Goal: Task Accomplishment & Management: Use online tool/utility

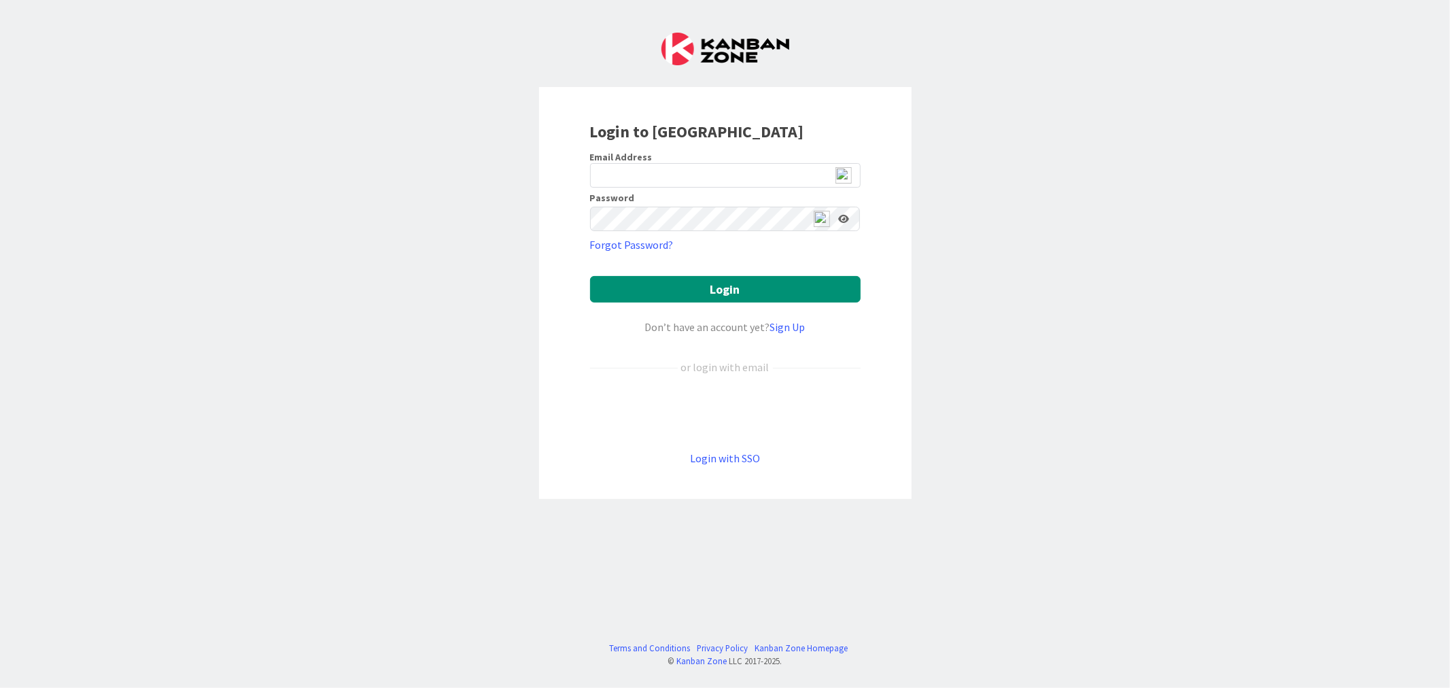
click at [842, 174] on img at bounding box center [843, 175] width 16 height 16
click at [847, 179] on span "2" at bounding box center [849, 182] width 10 height 12
type input "ewojtowicz@citizenshighschool.com"
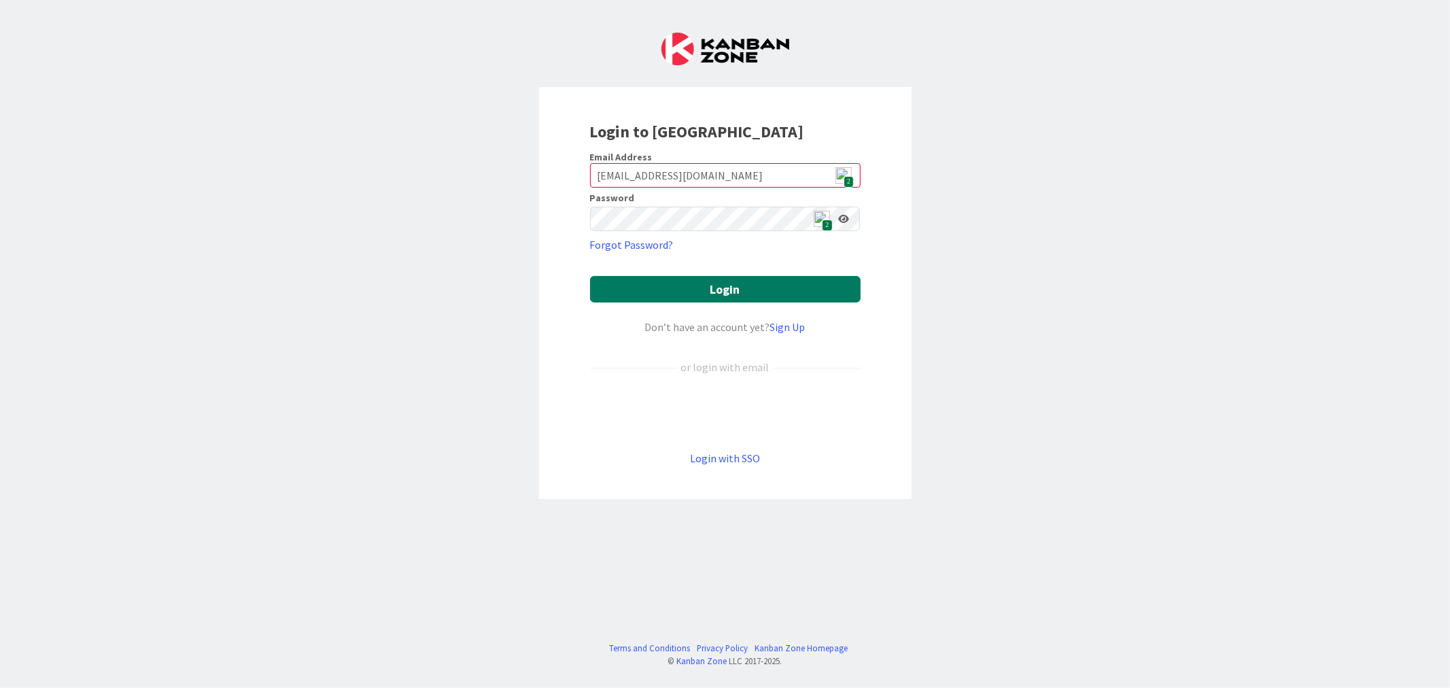
click at [752, 290] on button "Login" at bounding box center [725, 289] width 271 height 27
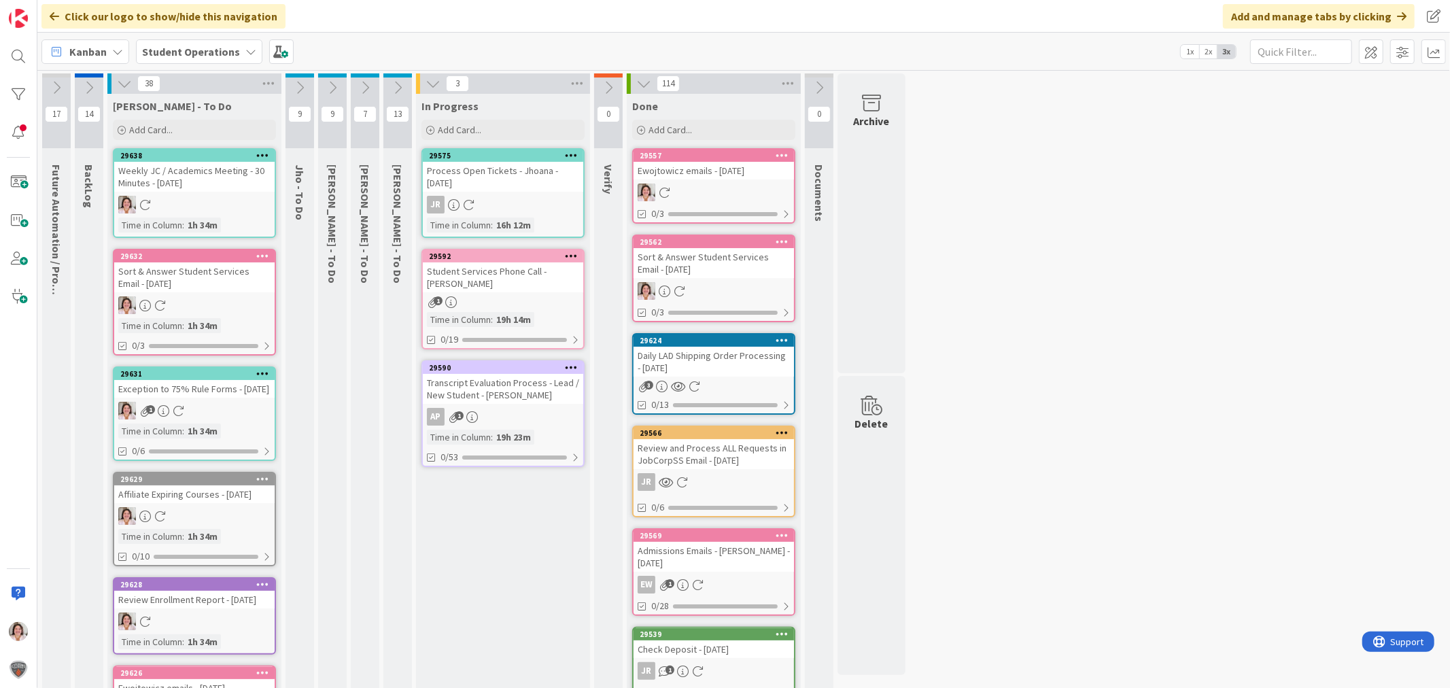
click at [399, 99] on div "13" at bounding box center [397, 110] width 29 height 75
click at [402, 92] on icon at bounding box center [397, 87] width 15 height 15
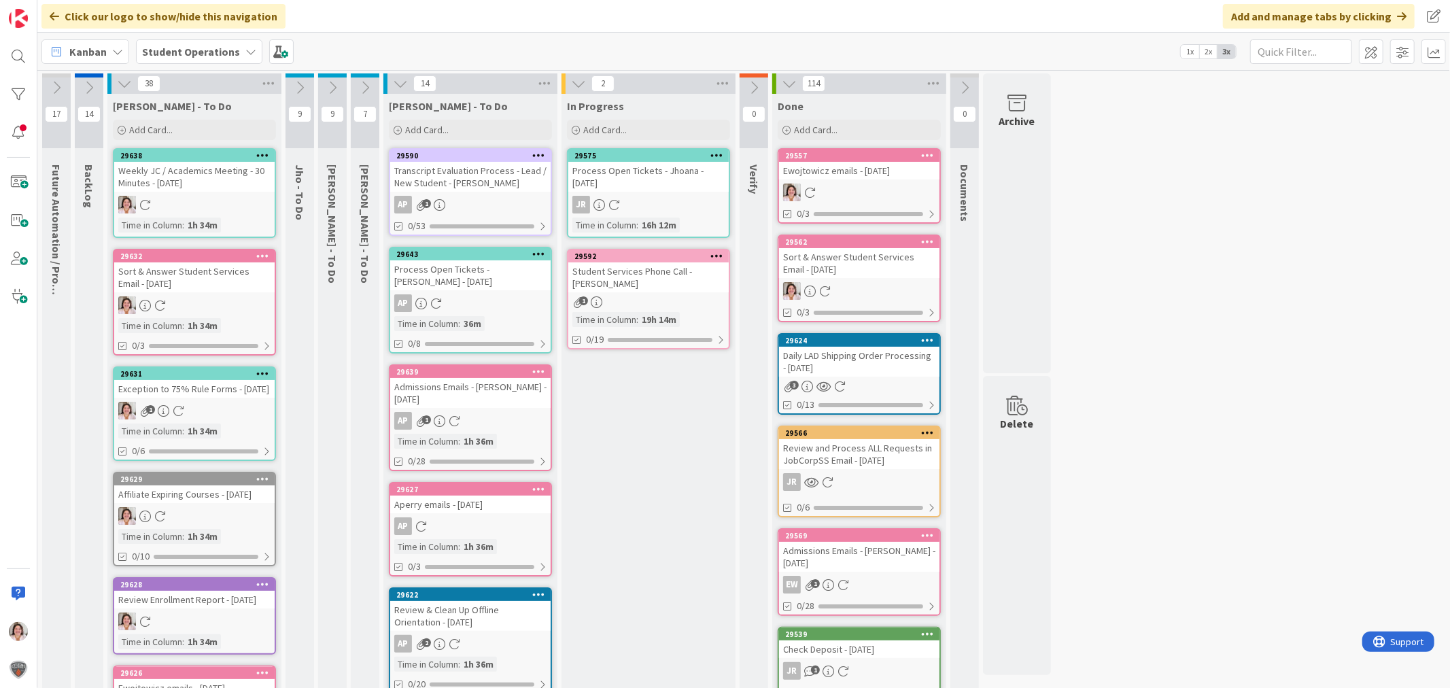
click at [675, 286] on div "Student Services Phone Call - [PERSON_NAME]" at bounding box center [648, 277] width 160 height 30
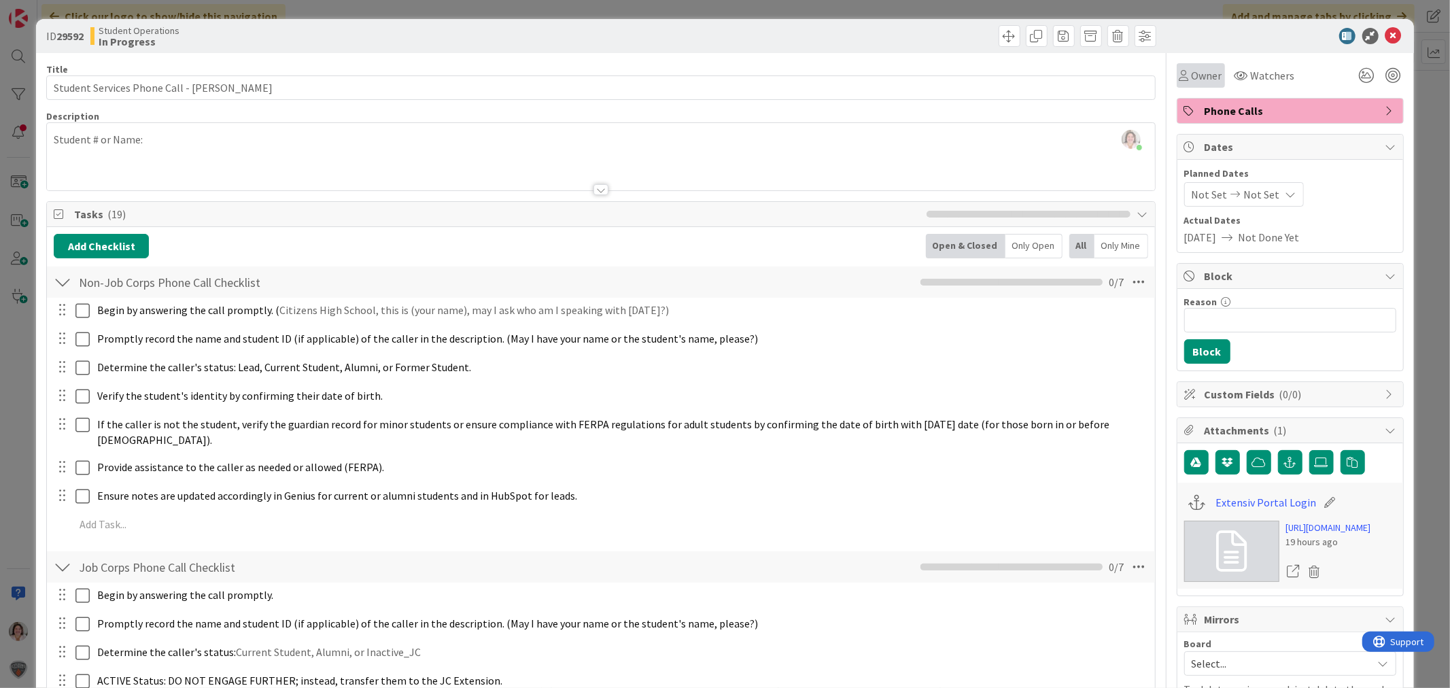
click at [1179, 77] on div "Owner" at bounding box center [1200, 75] width 43 height 16
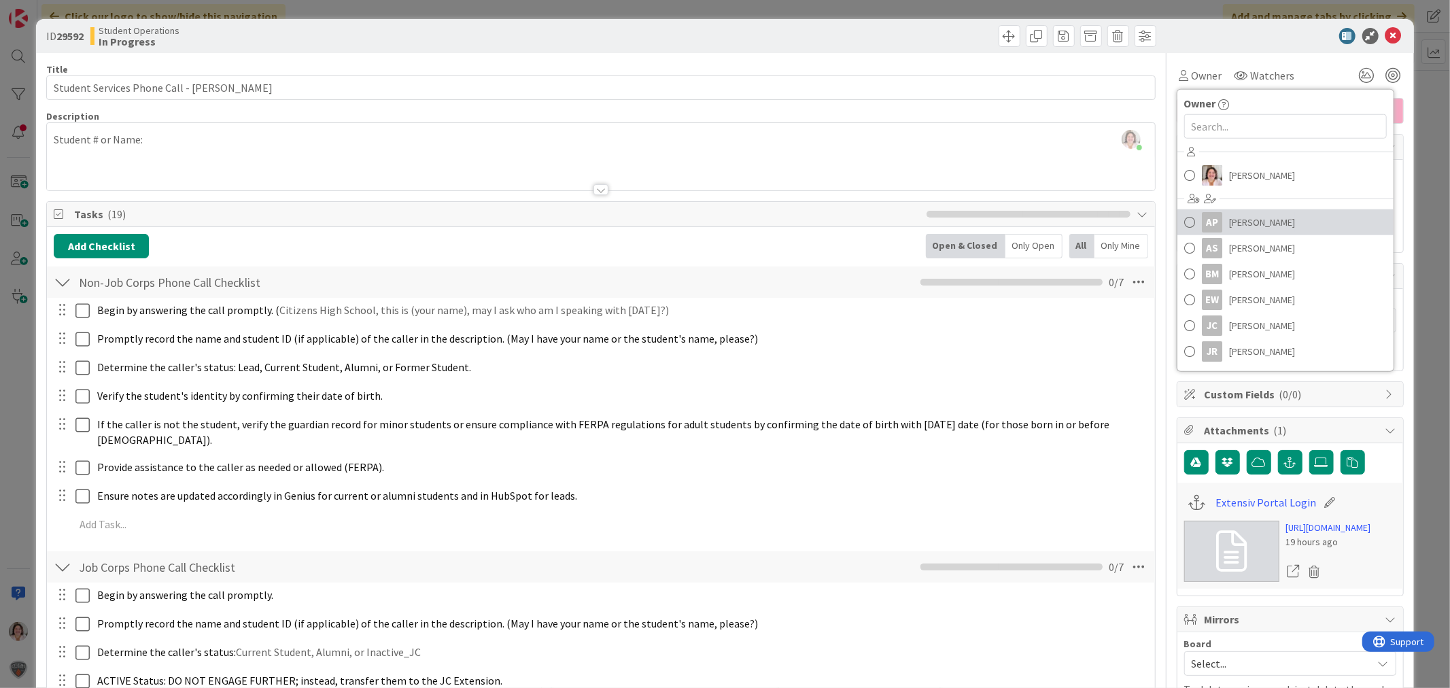
drag, startPoint x: 1215, startPoint y: 221, endPoint x: 1245, endPoint y: 208, distance: 33.2
click at [1215, 221] on link "AP Amanda Perry" at bounding box center [1285, 222] width 216 height 26
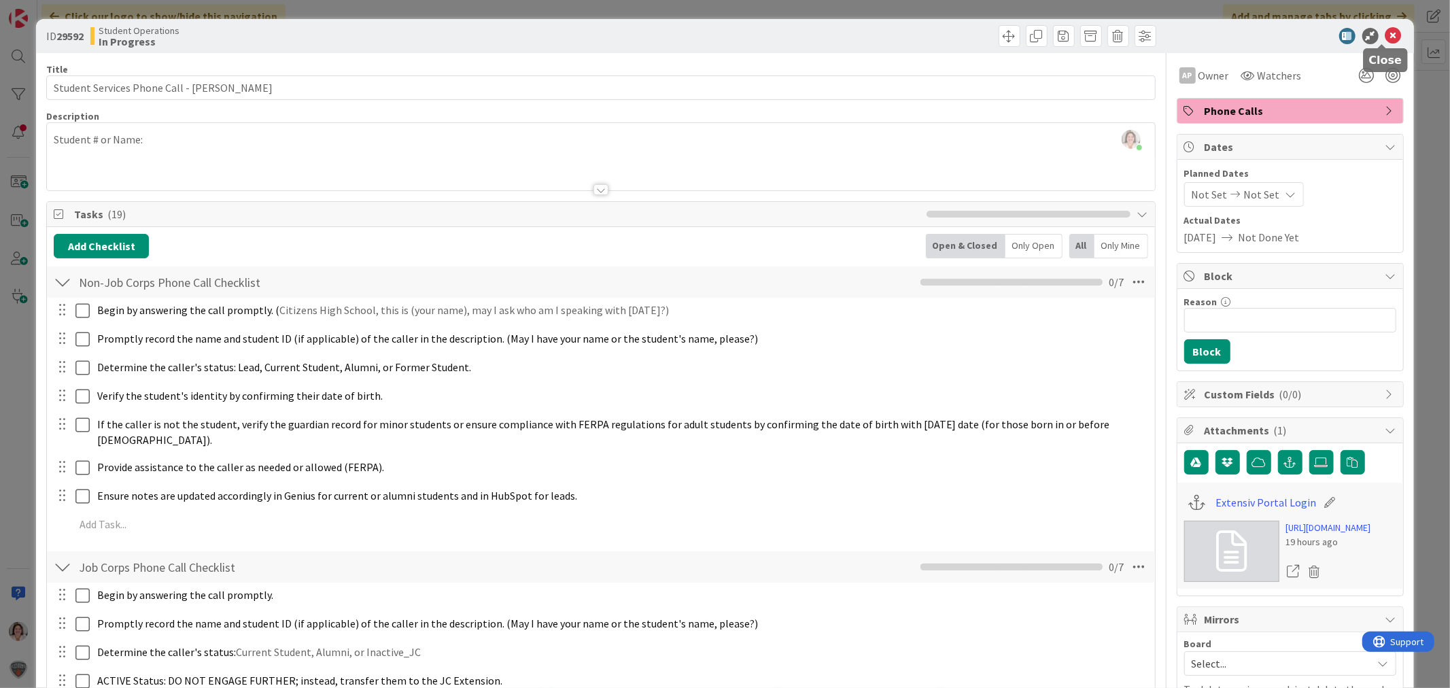
click at [1385, 35] on icon at bounding box center [1393, 36] width 16 height 16
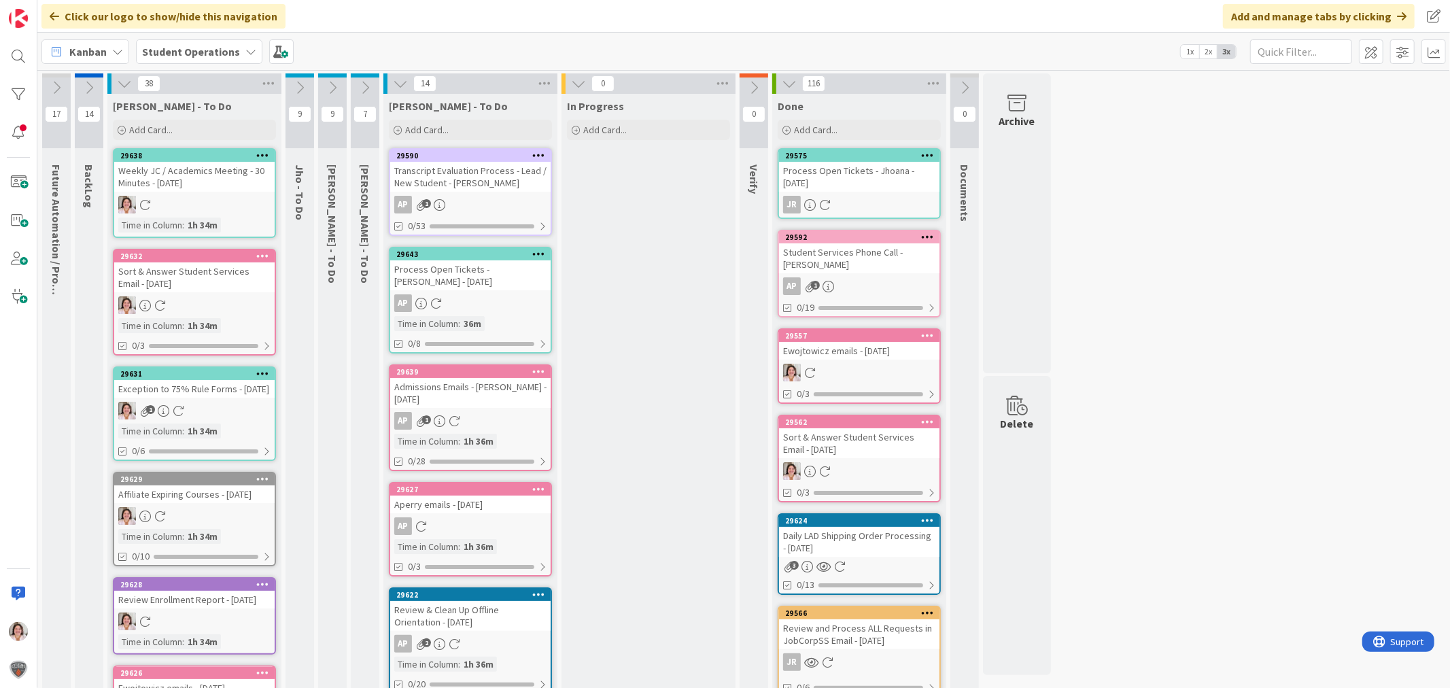
click at [402, 85] on icon at bounding box center [400, 83] width 15 height 15
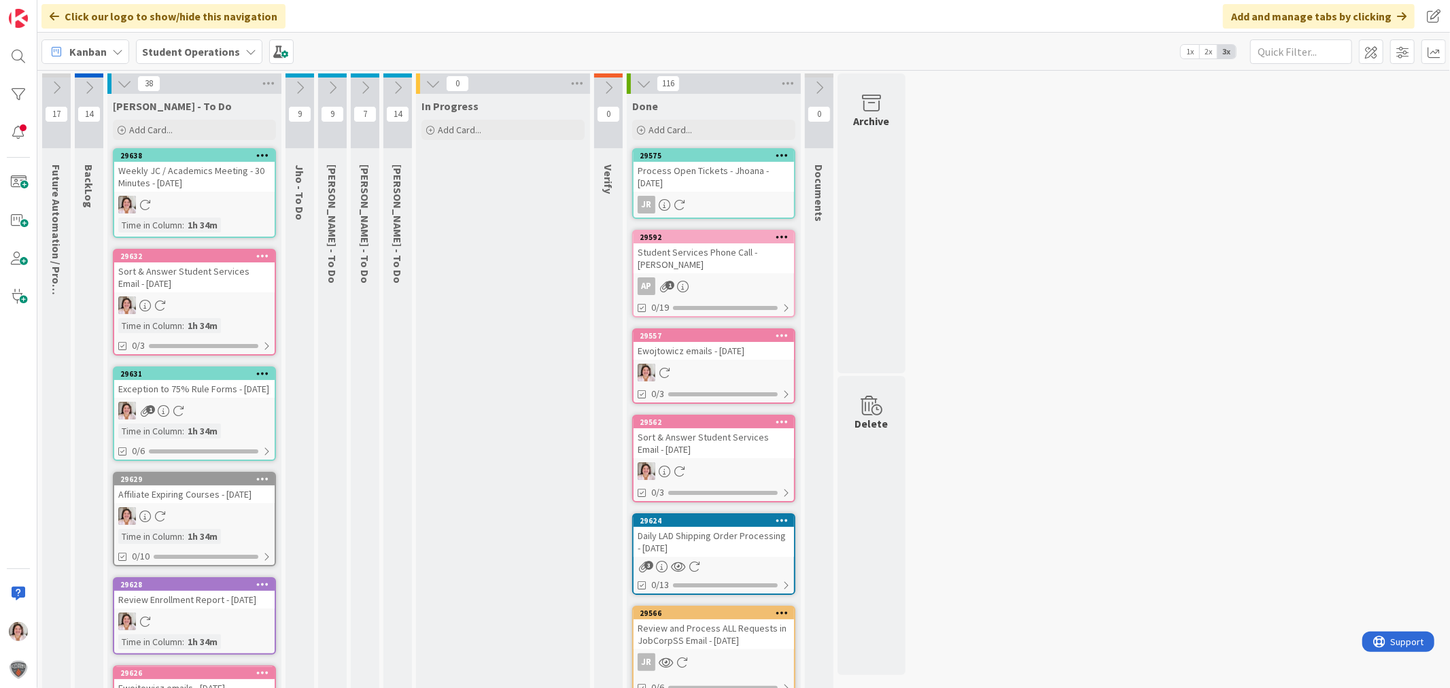
click at [194, 188] on div "Weekly JC / Academics Meeting - 30 Minutes - [DATE]" at bounding box center [194, 177] width 160 height 30
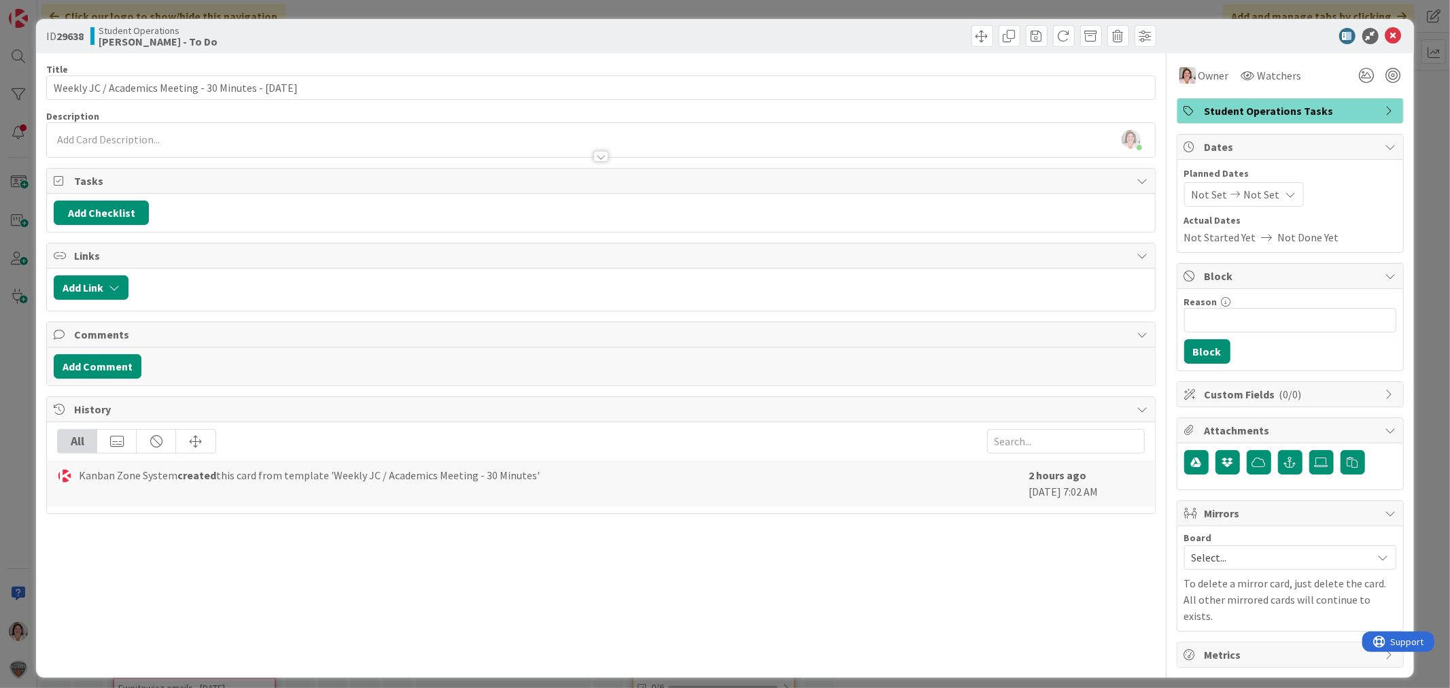
click at [1268, 105] on span "Student Operations Tasks" at bounding box center [1292, 111] width 174 height 16
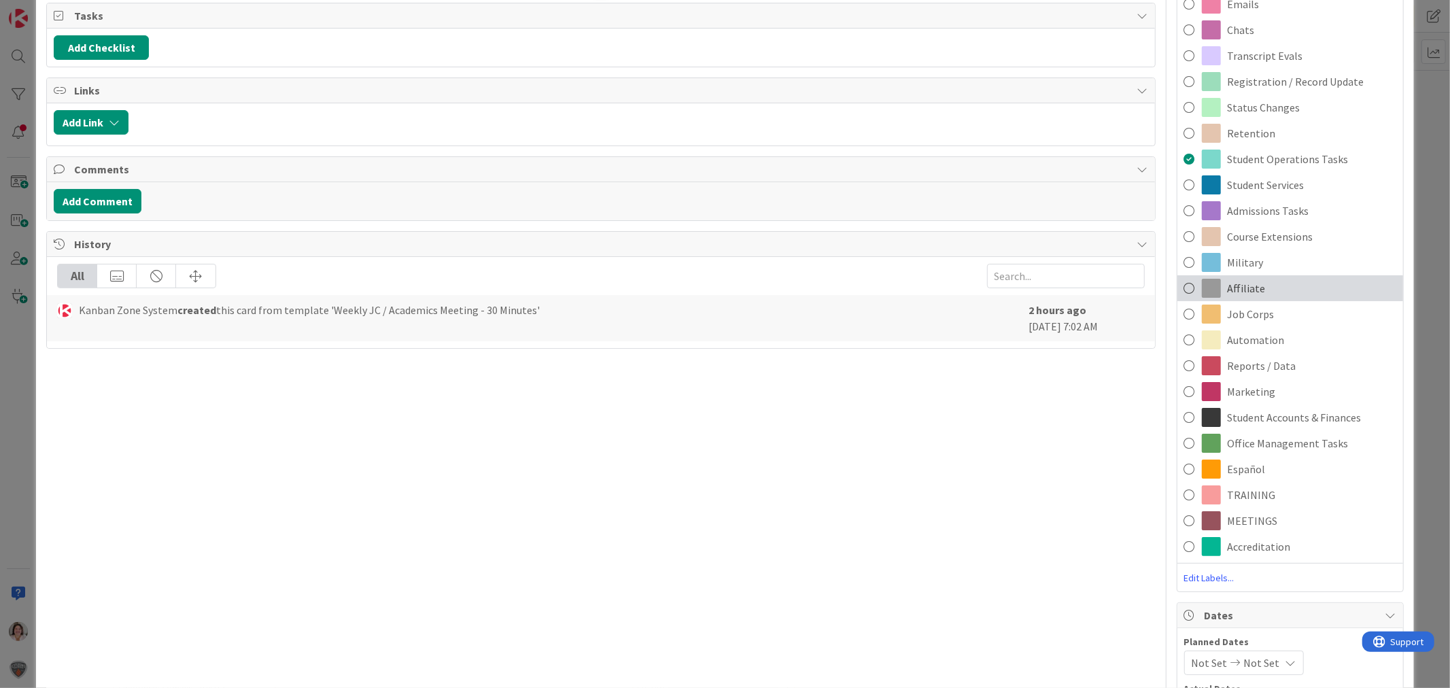
scroll to position [377, 0]
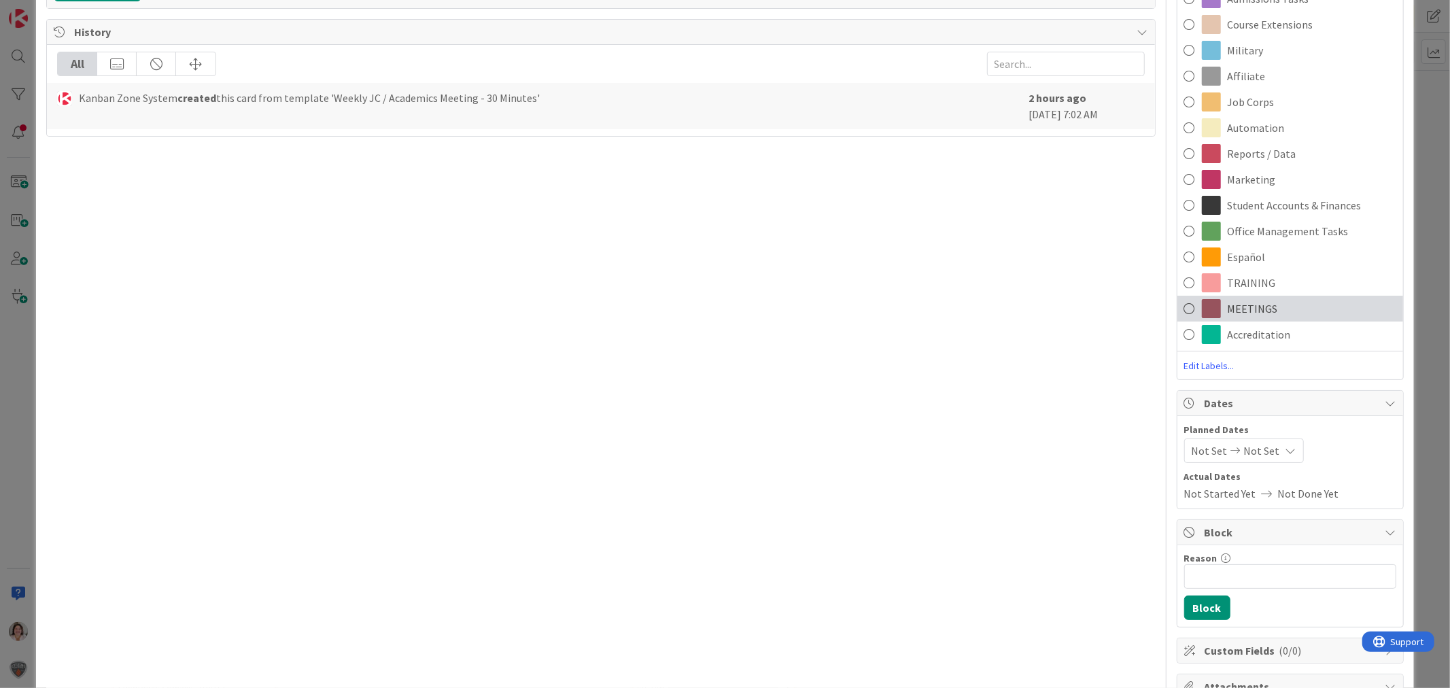
click at [1230, 307] on span "MEETINGS" at bounding box center [1253, 308] width 50 height 16
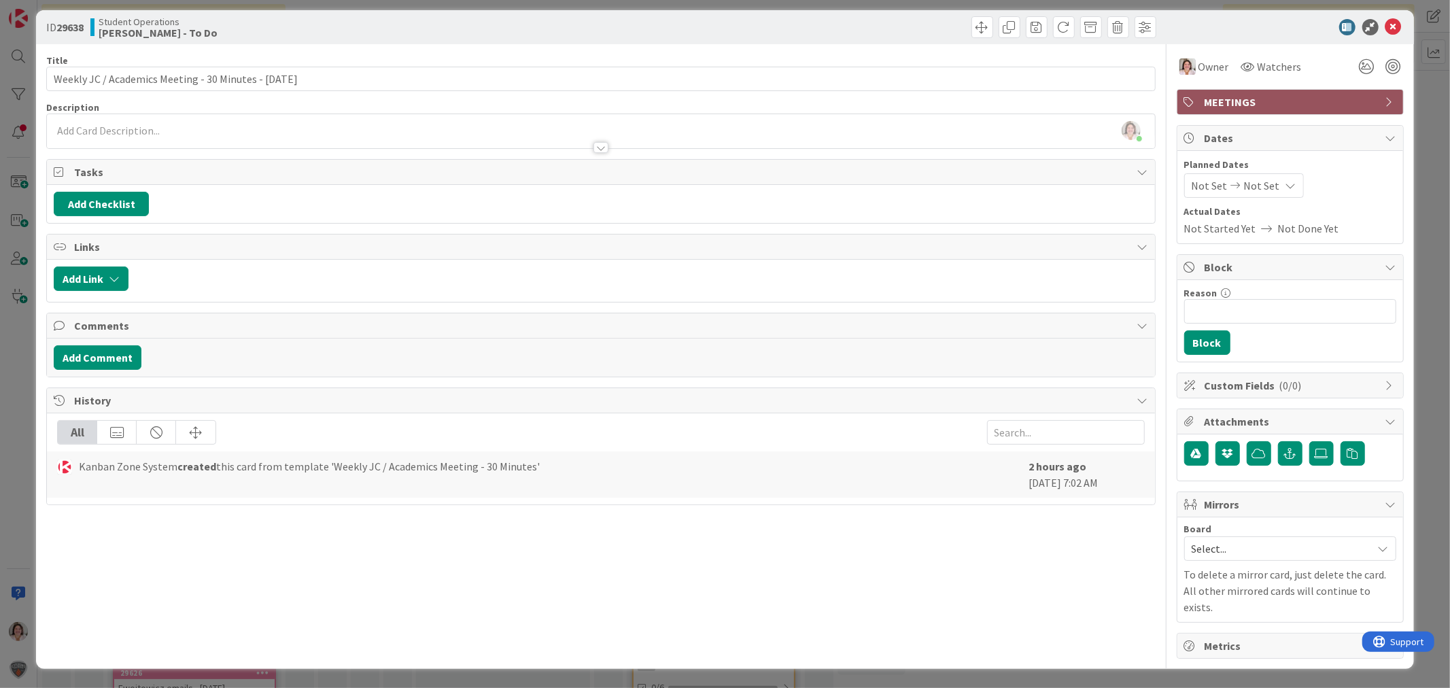
scroll to position [0, 0]
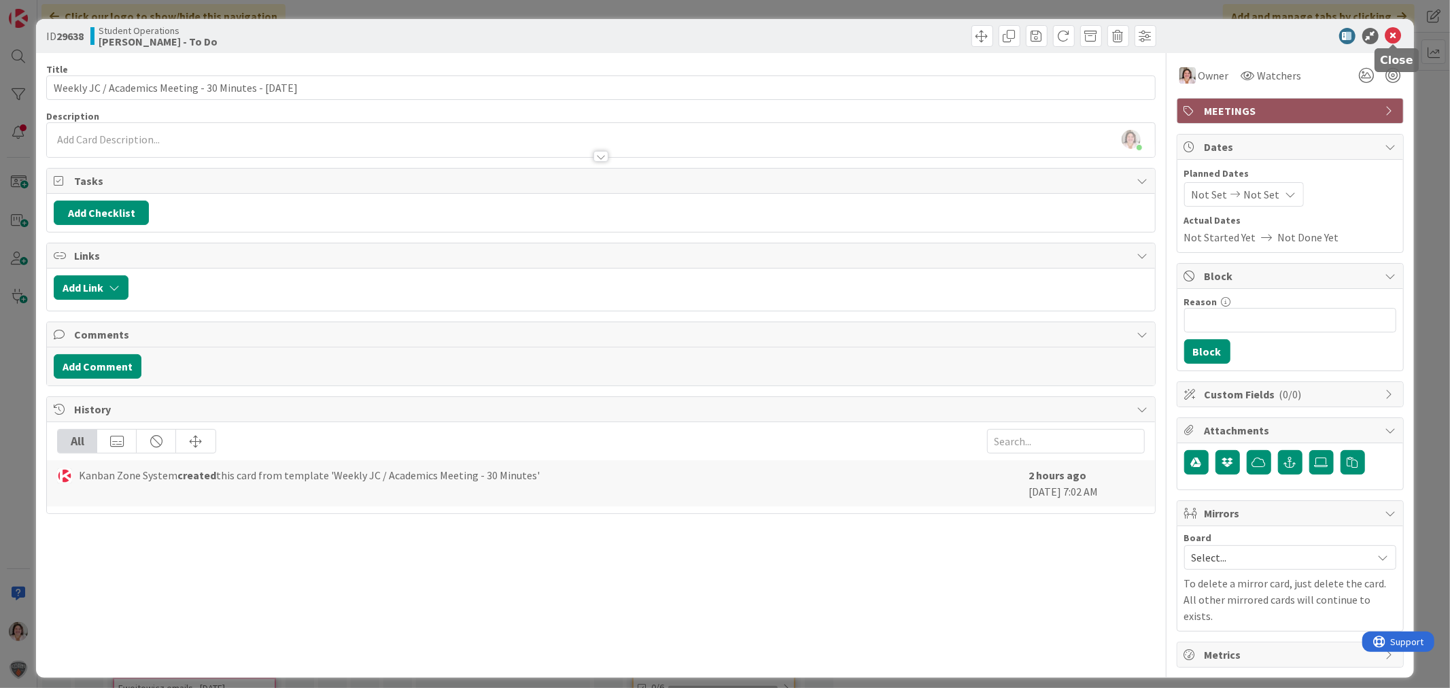
click at [1389, 31] on icon at bounding box center [1393, 36] width 16 height 16
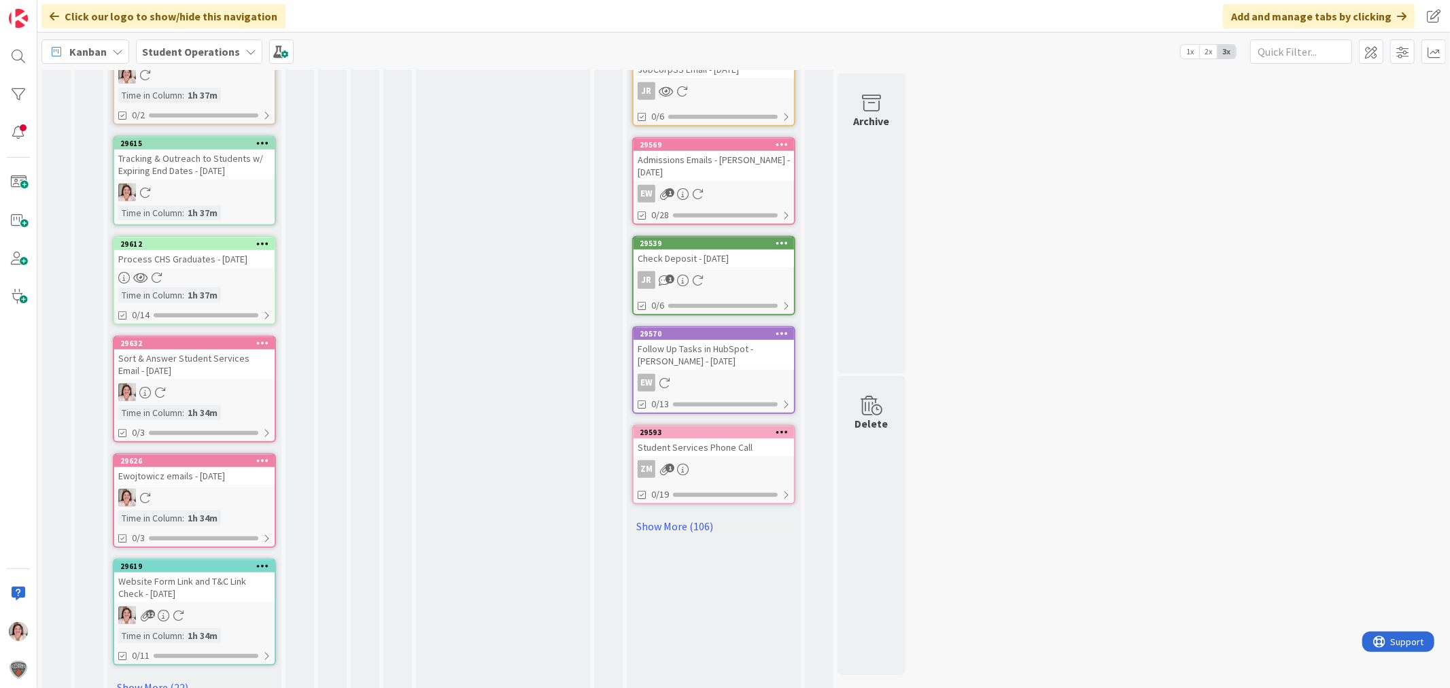
scroll to position [586, 0]
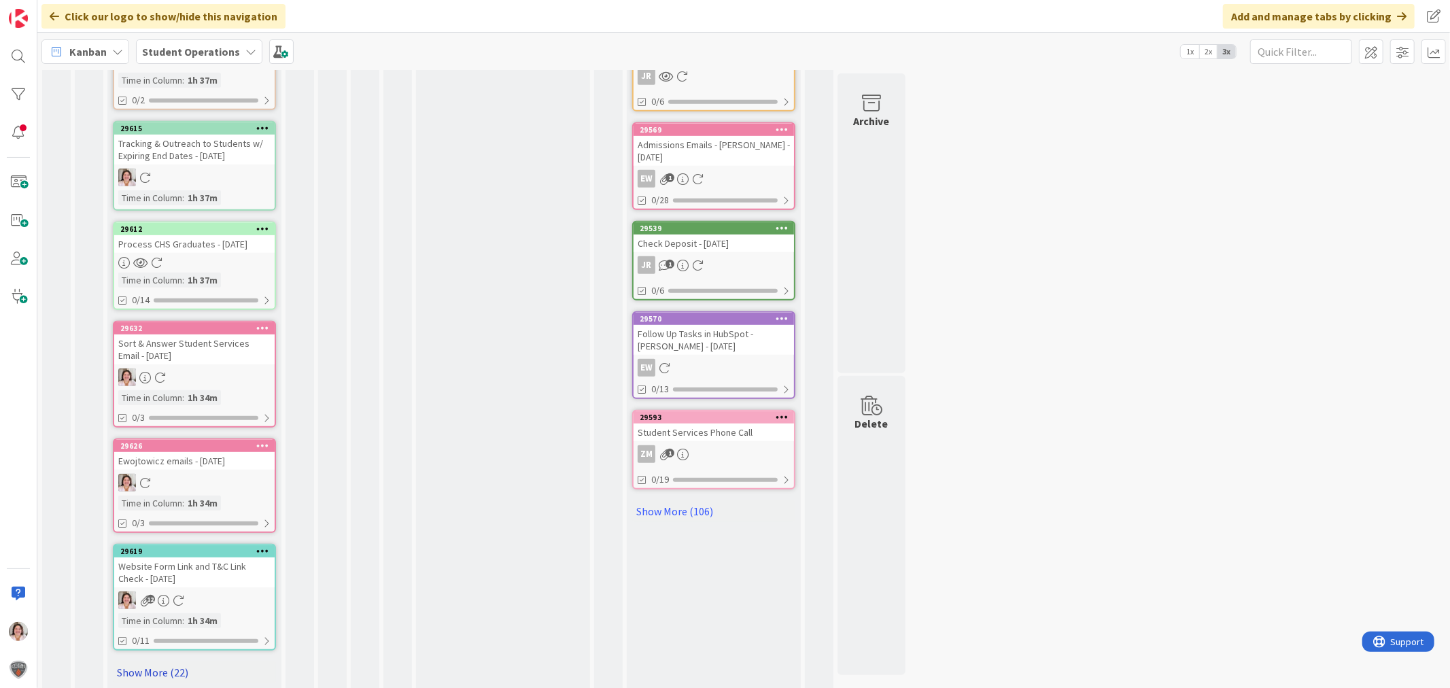
click at [171, 661] on link "Show More (22)" at bounding box center [194, 672] width 163 height 22
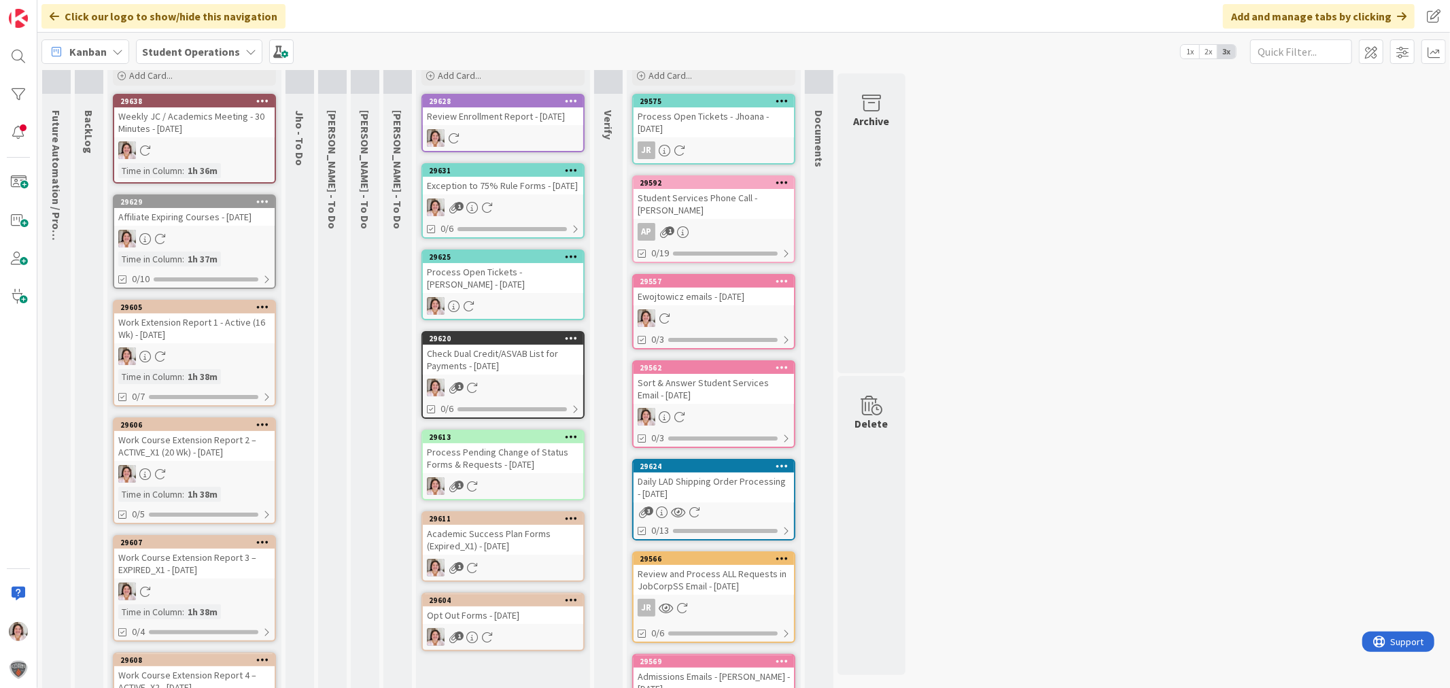
scroll to position [0, 0]
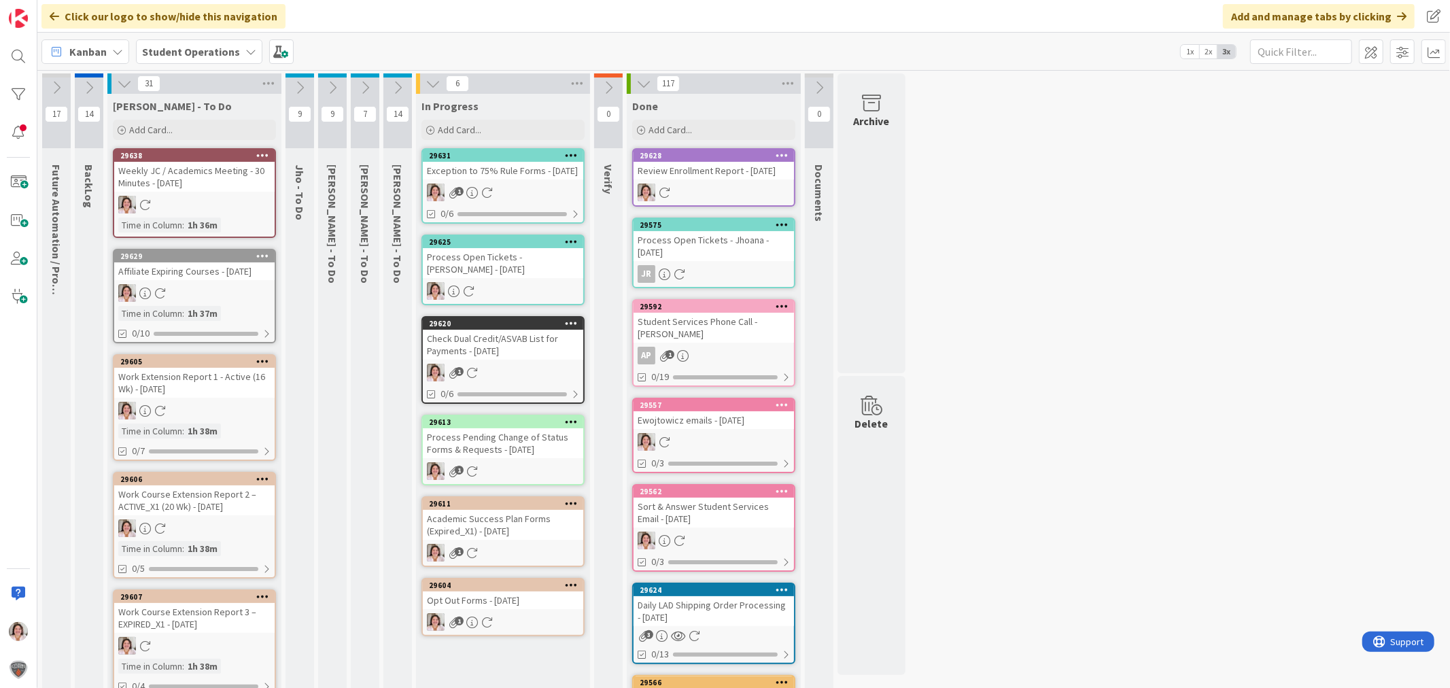
click at [503, 175] on div "Exception to 75% Rule Forms - [DATE]" at bounding box center [503, 171] width 160 height 18
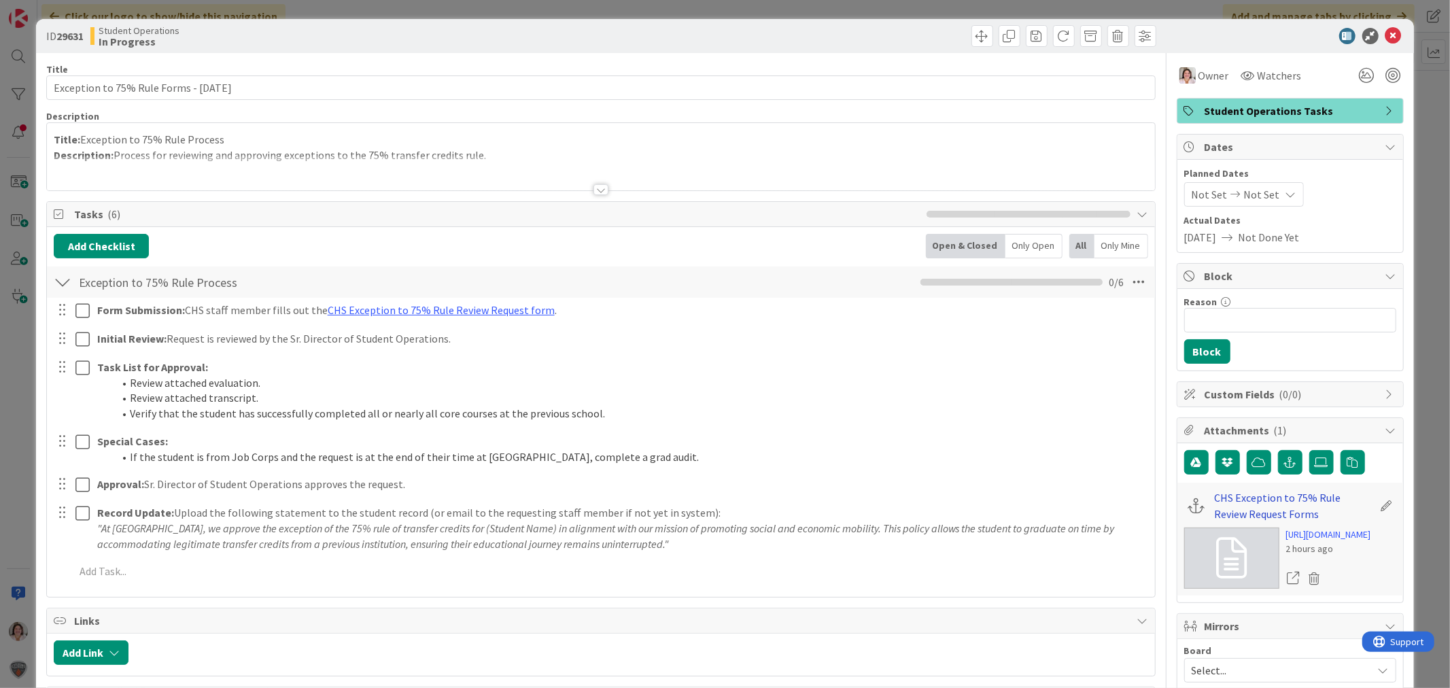
click at [1230, 501] on link "CHS Exception to 75% Rule Review Request Forms" at bounding box center [1294, 505] width 158 height 33
click at [1385, 35] on icon at bounding box center [1393, 36] width 16 height 16
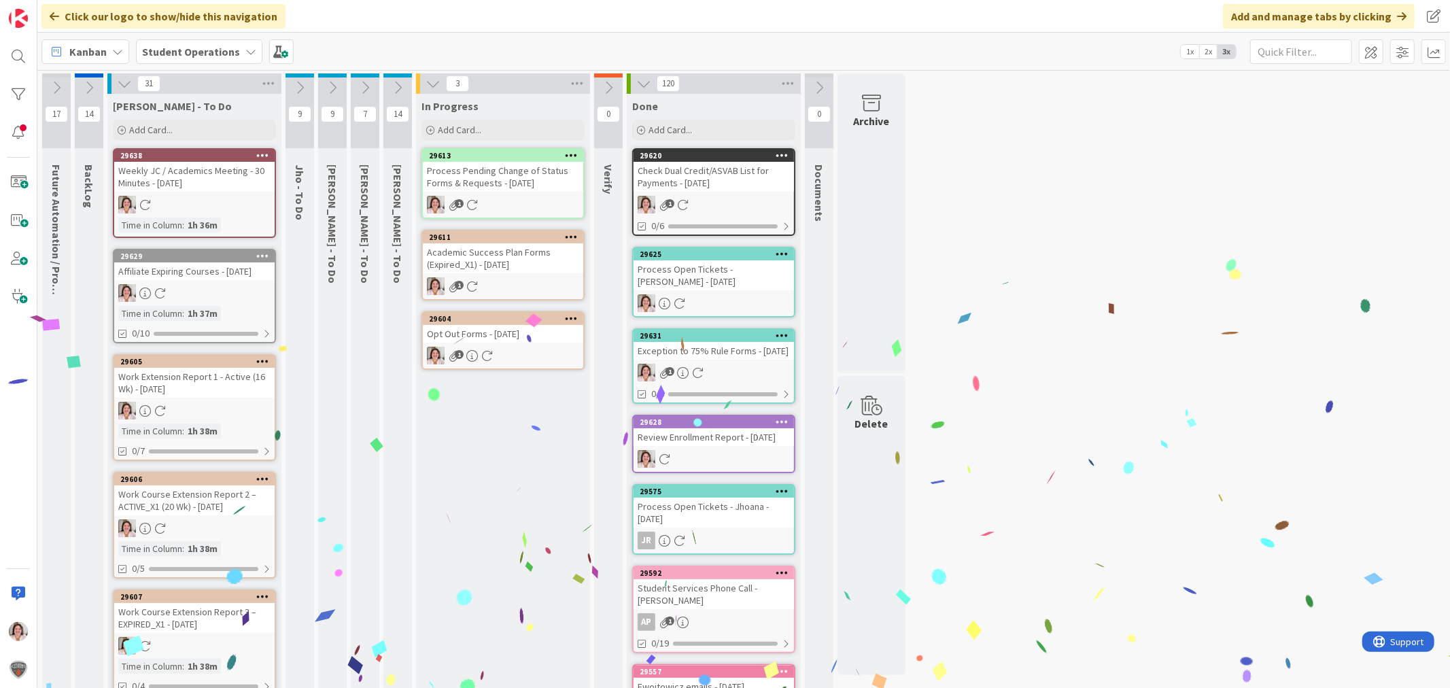
click at [508, 164] on div "Process Pending Change of Status Forms & Requests - [DATE]" at bounding box center [503, 177] width 160 height 30
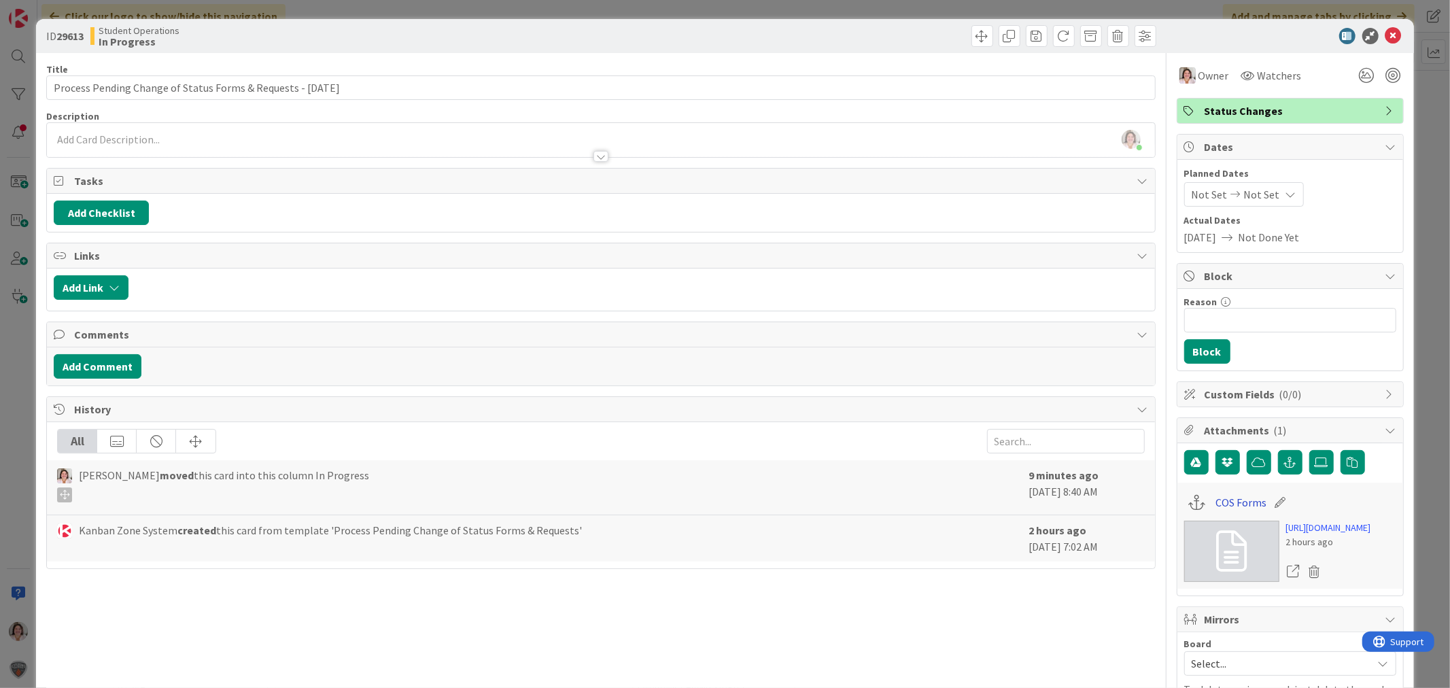
click at [1230, 508] on link "COS Forms" at bounding box center [1240, 502] width 51 height 16
click at [1385, 35] on icon at bounding box center [1393, 36] width 16 height 16
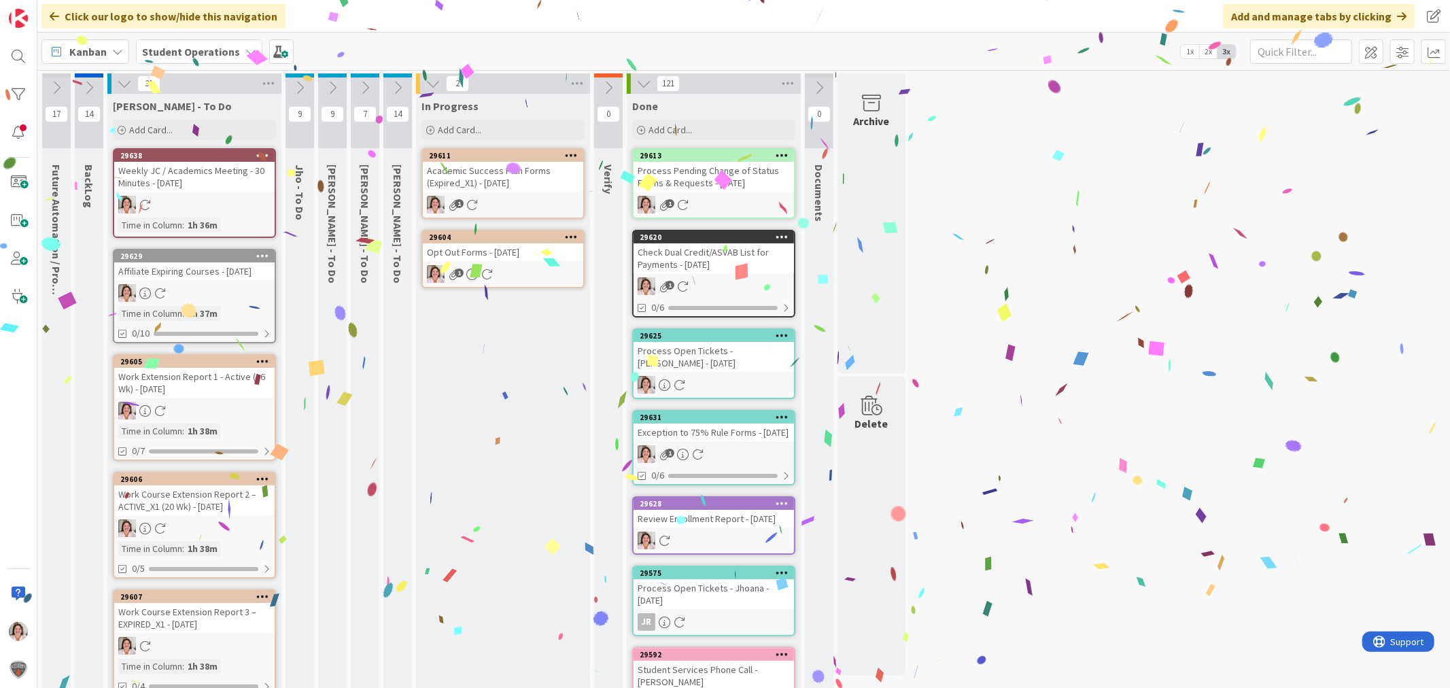
click at [498, 186] on div "Academic Success Plan Forms (Expired_X1) - [DATE]" at bounding box center [503, 177] width 160 height 30
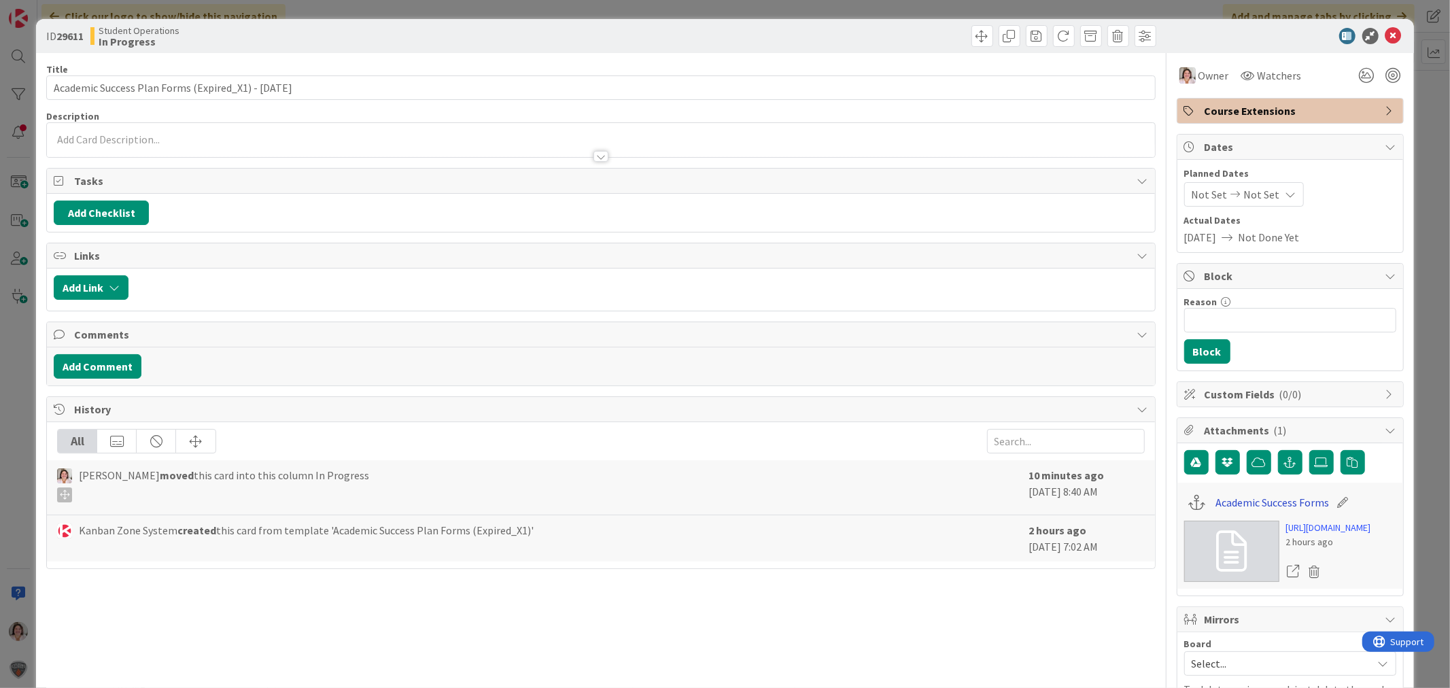
click at [1245, 506] on link "Academic Success Forms" at bounding box center [1272, 502] width 114 height 16
click at [1385, 41] on icon at bounding box center [1393, 36] width 16 height 16
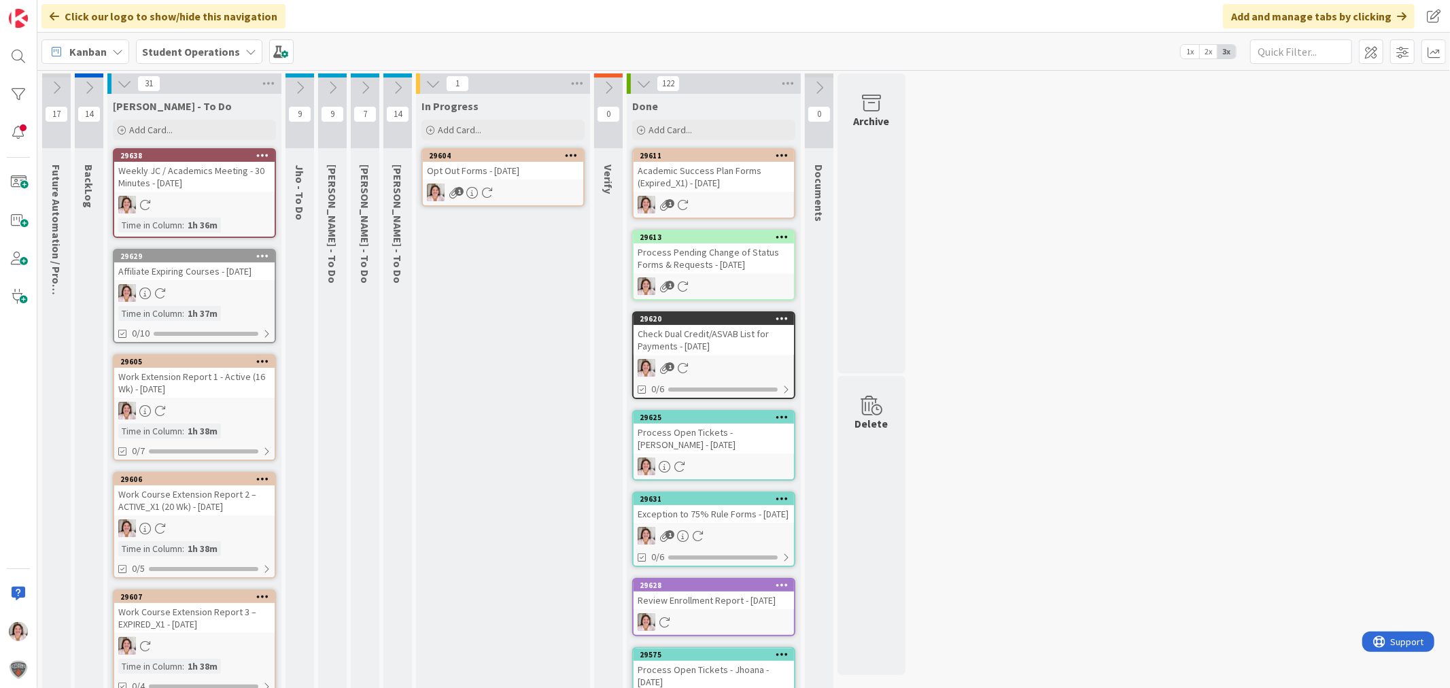
click at [491, 188] on icon at bounding box center [487, 193] width 12 height 12
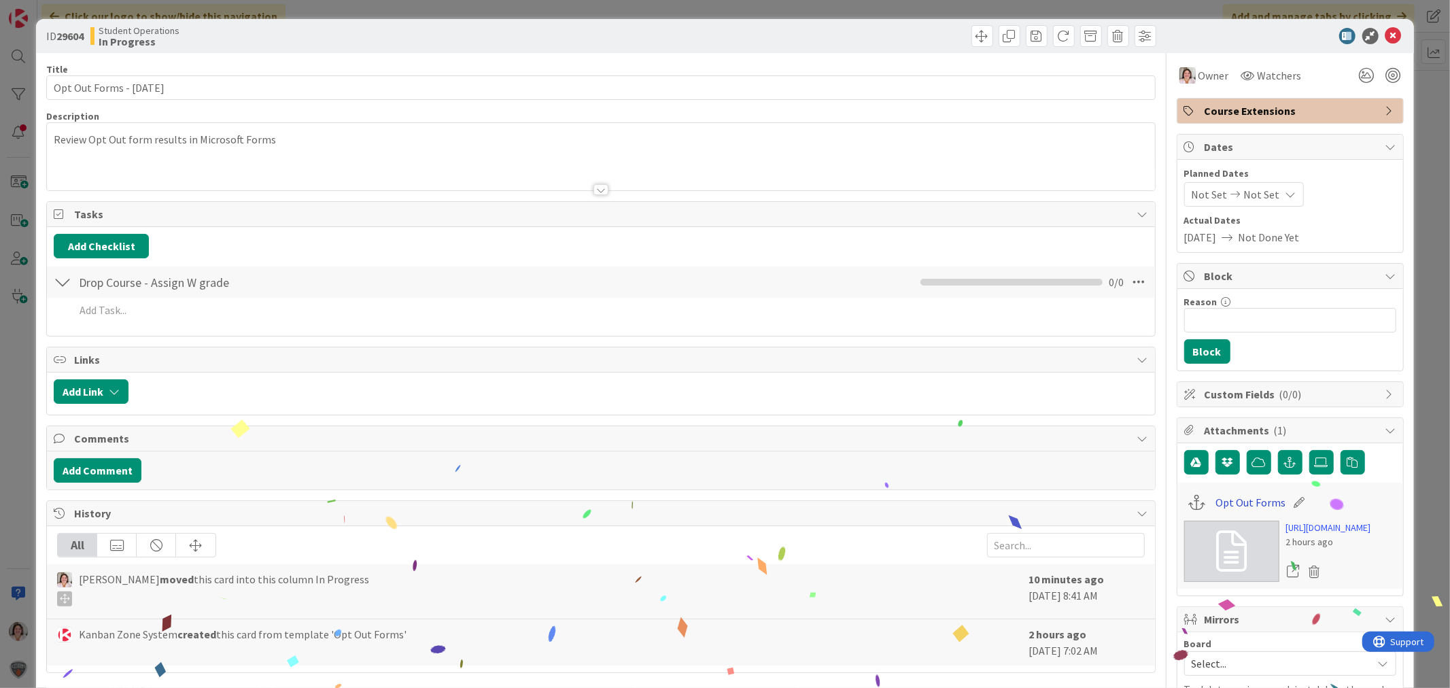
click at [1236, 503] on link "Opt Out Forms" at bounding box center [1250, 502] width 70 height 16
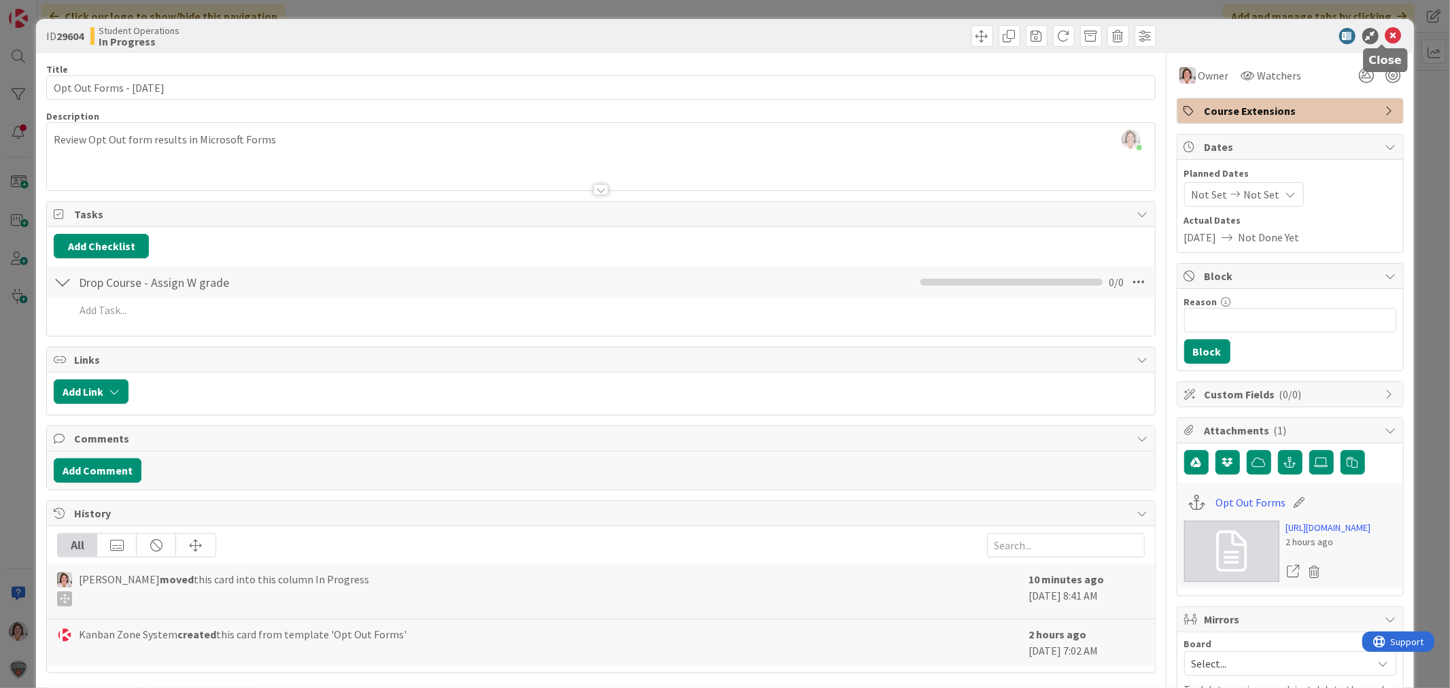
click at [1385, 37] on icon at bounding box center [1393, 36] width 16 height 16
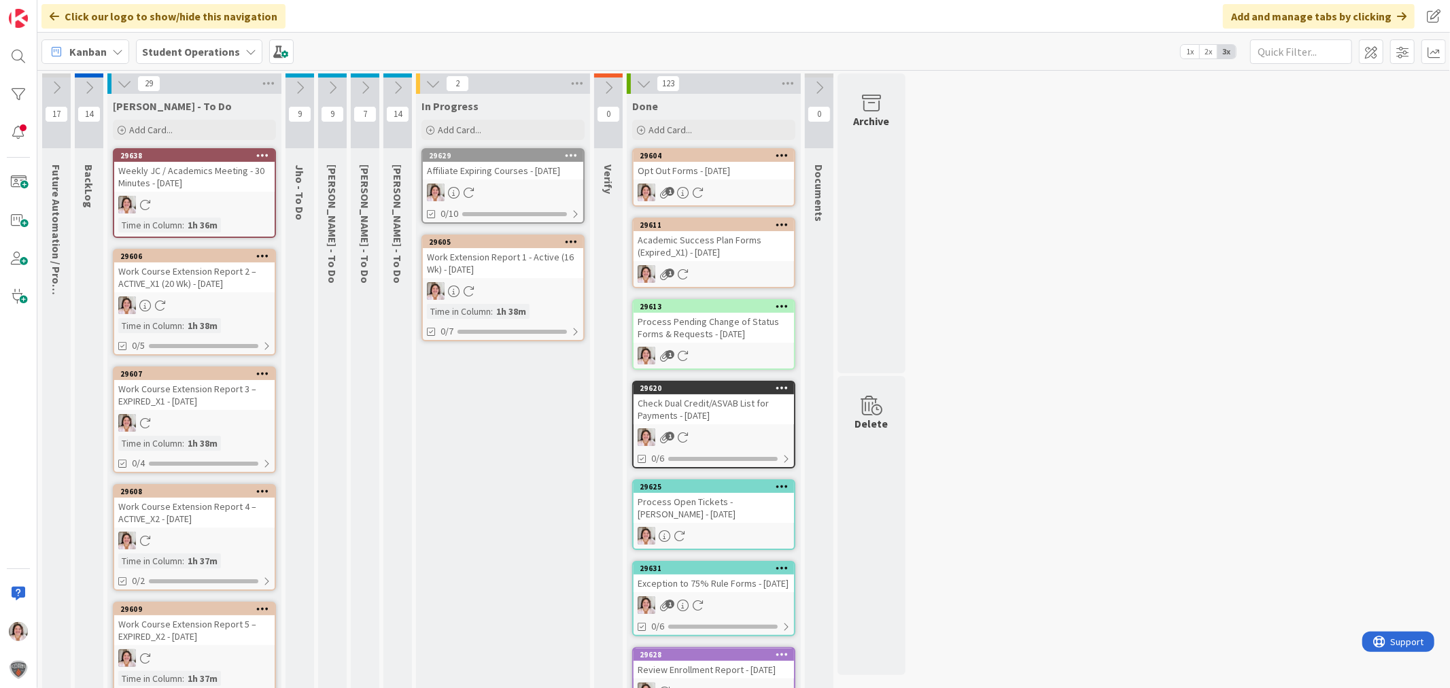
click at [496, 171] on div "Affiliate Expiring Courses - [DATE]" at bounding box center [503, 171] width 160 height 18
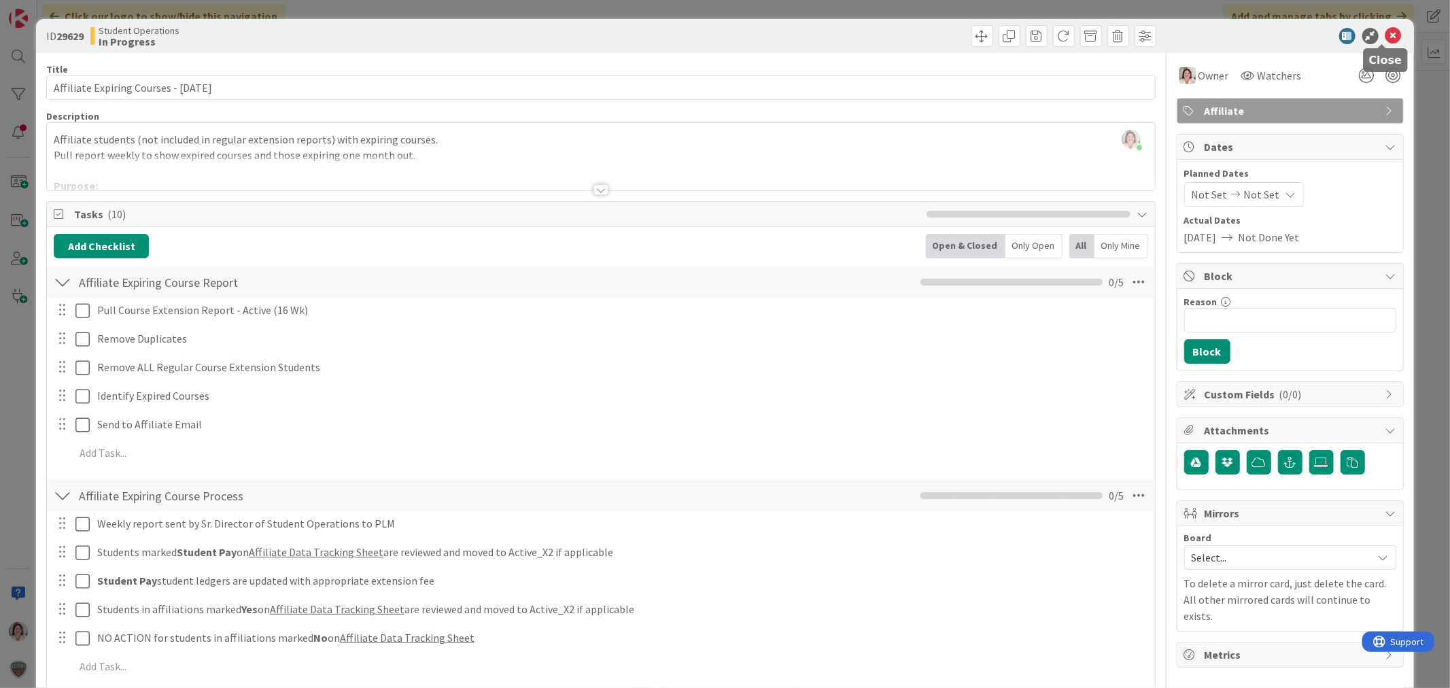
click at [1385, 33] on icon at bounding box center [1393, 36] width 16 height 16
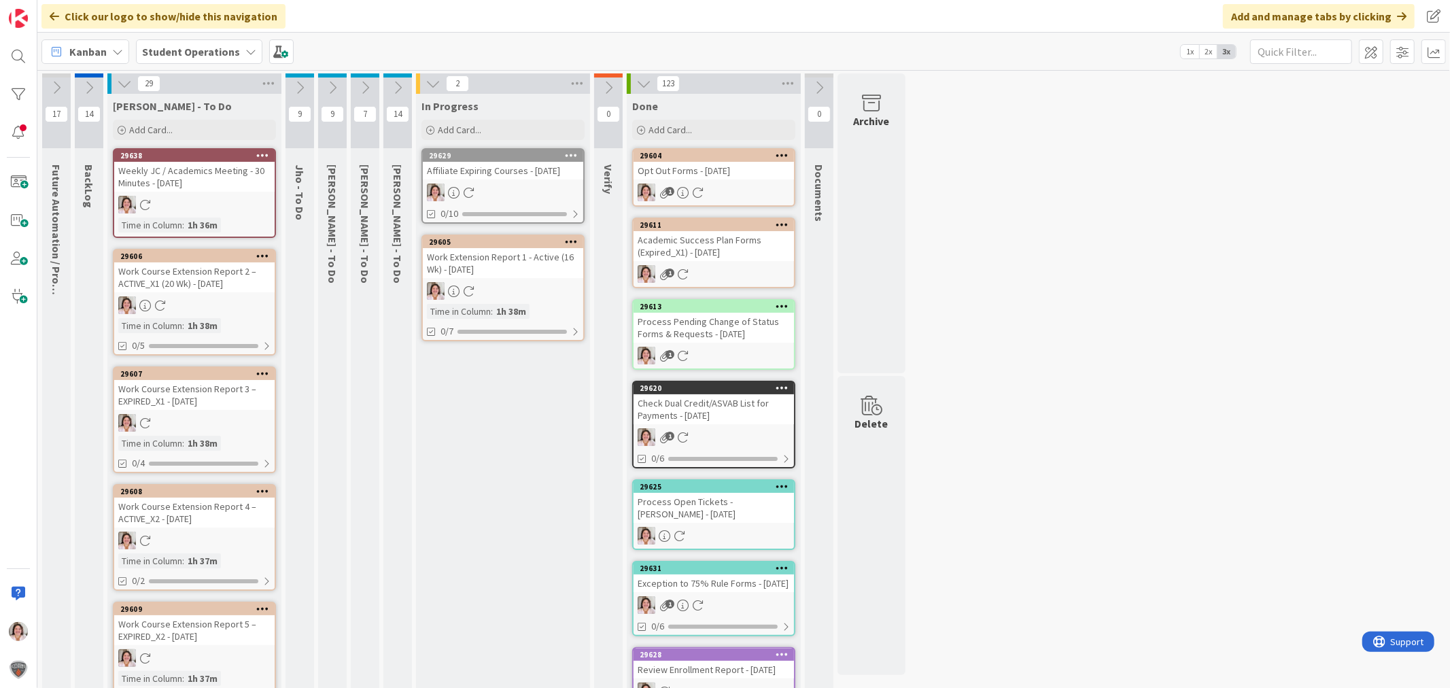
click at [528, 182] on div "29629 Affiliate Expiring Courses - [DATE] 0/10" at bounding box center [502, 185] width 163 height 75
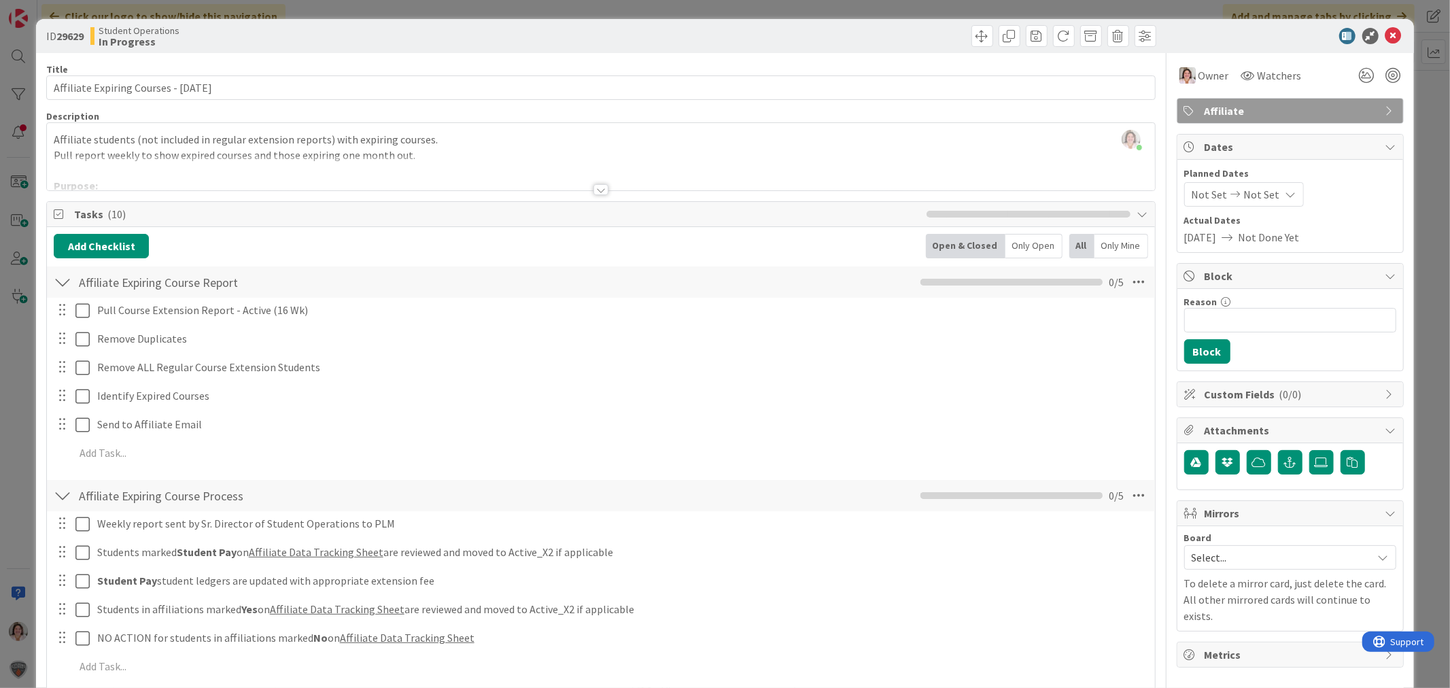
click at [595, 189] on div at bounding box center [600, 189] width 15 height 11
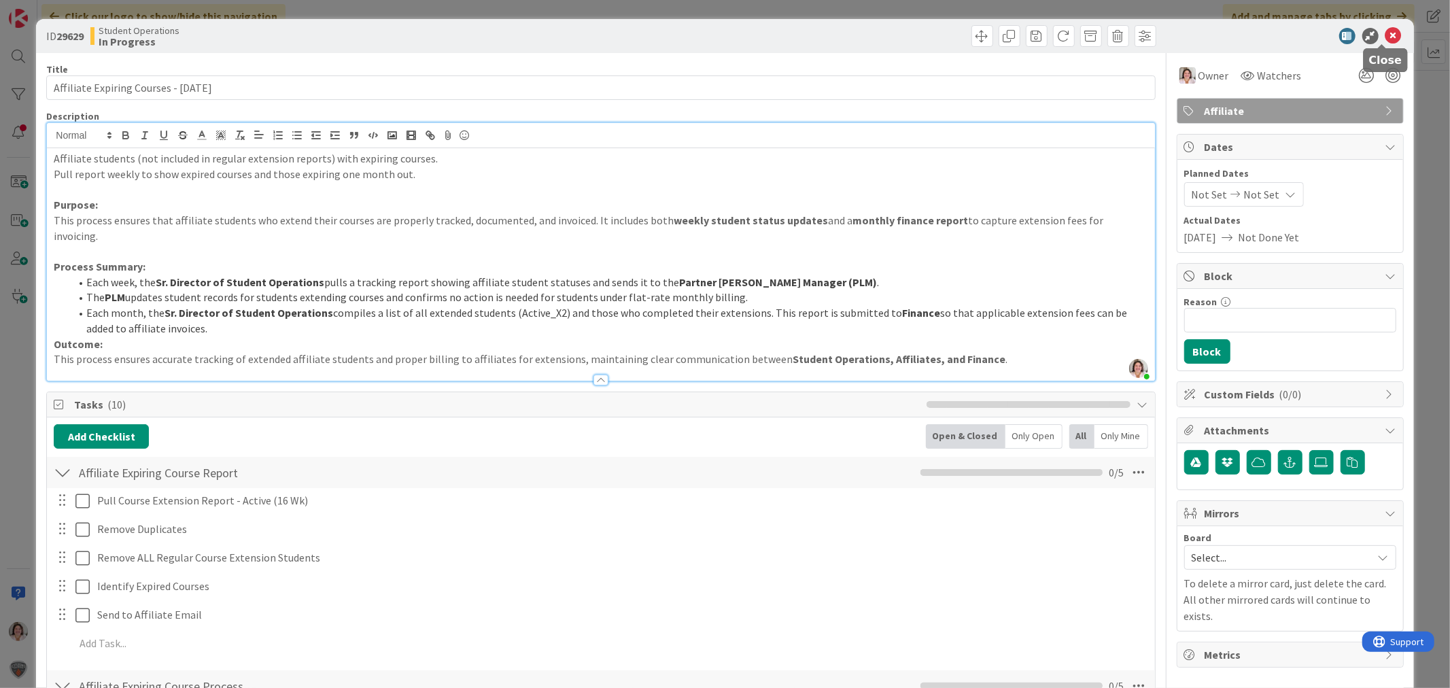
click at [1385, 39] on icon at bounding box center [1393, 36] width 16 height 16
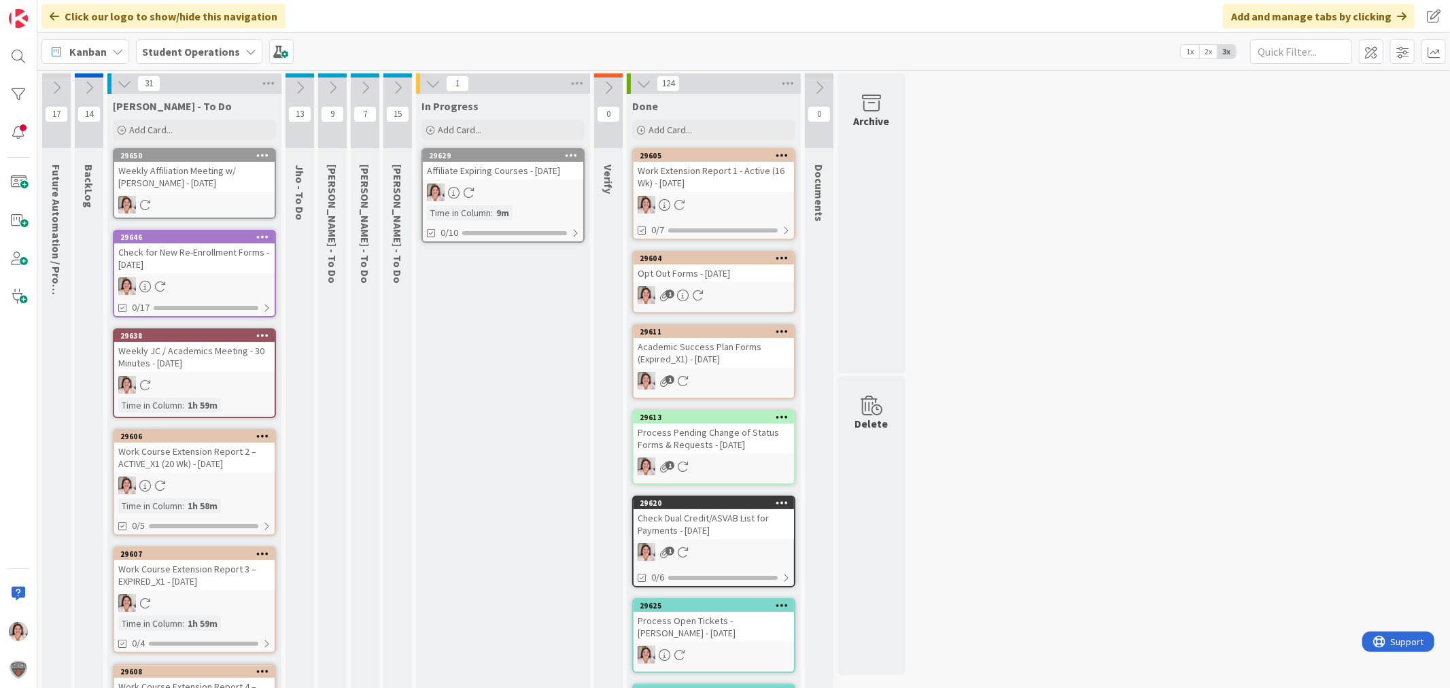
click at [268, 153] on icon at bounding box center [262, 155] width 13 height 10
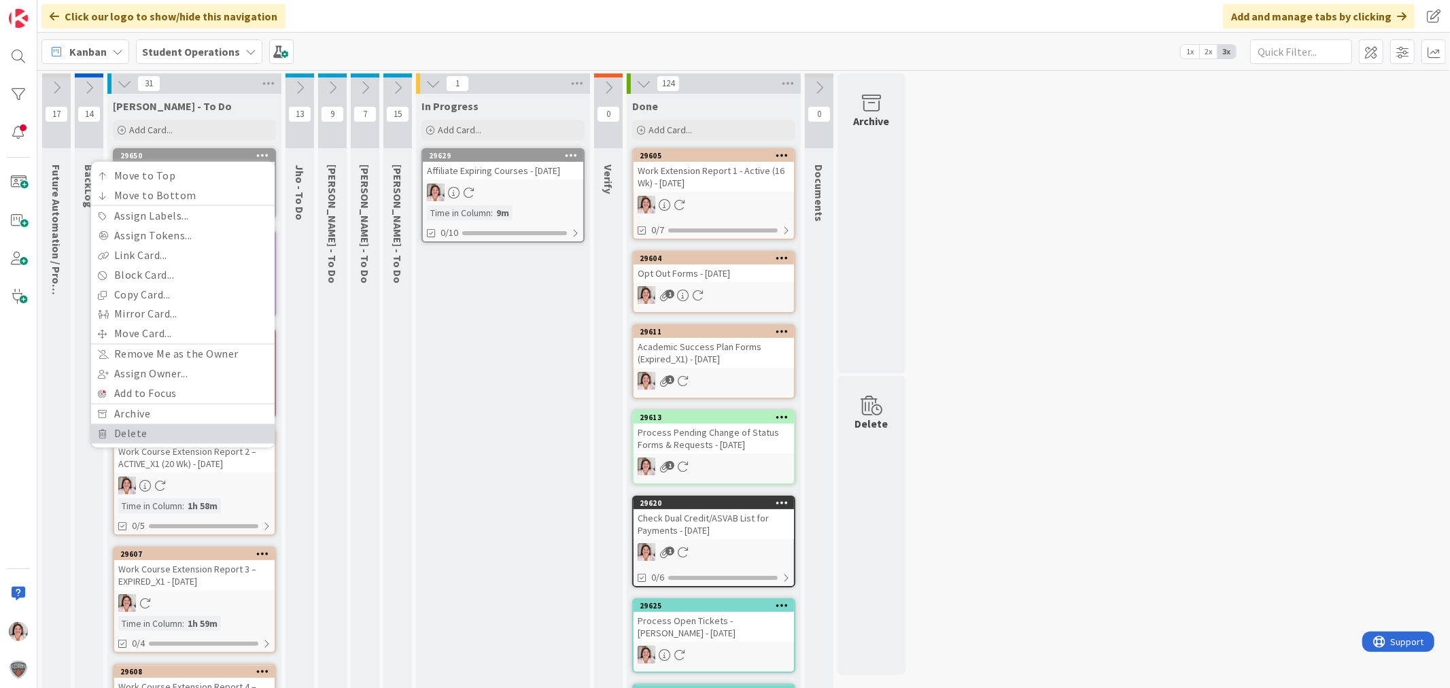
click at [160, 436] on link "Delete" at bounding box center [183, 434] width 184 height 20
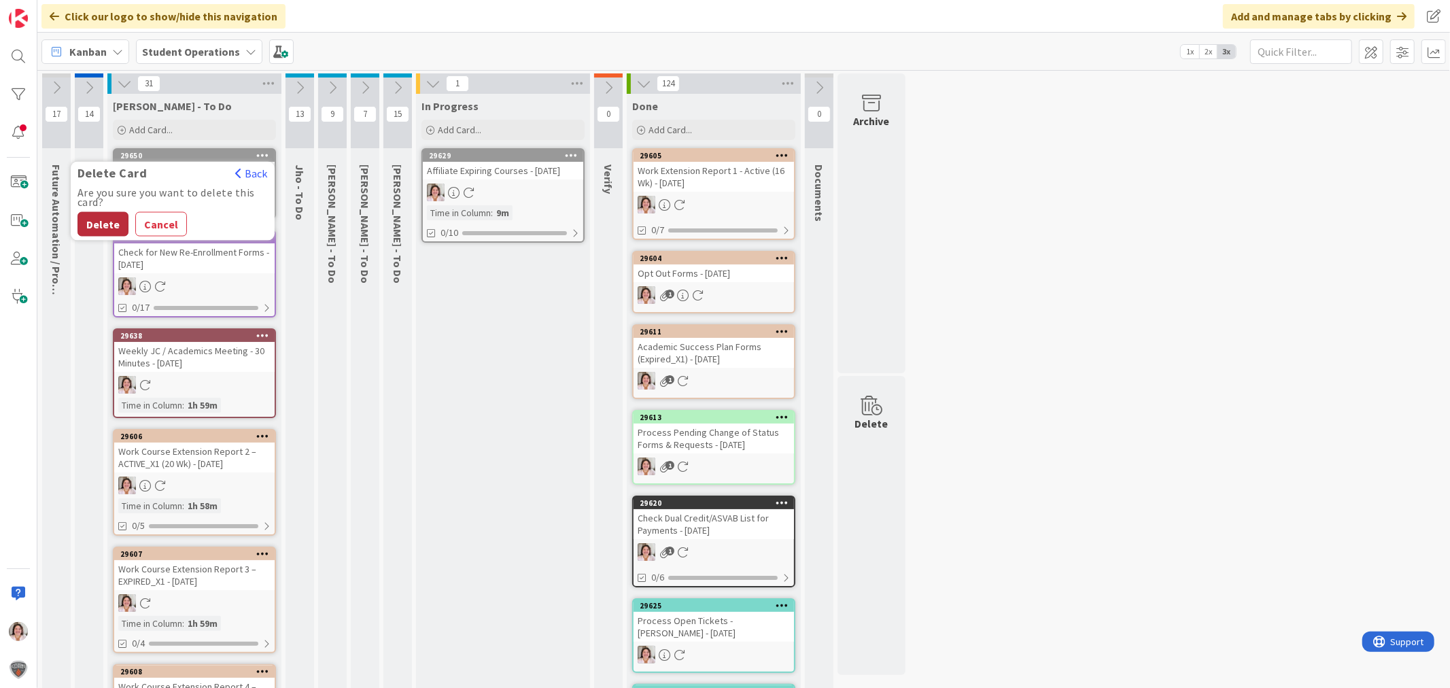
click at [95, 218] on button "Delete" at bounding box center [102, 224] width 51 height 24
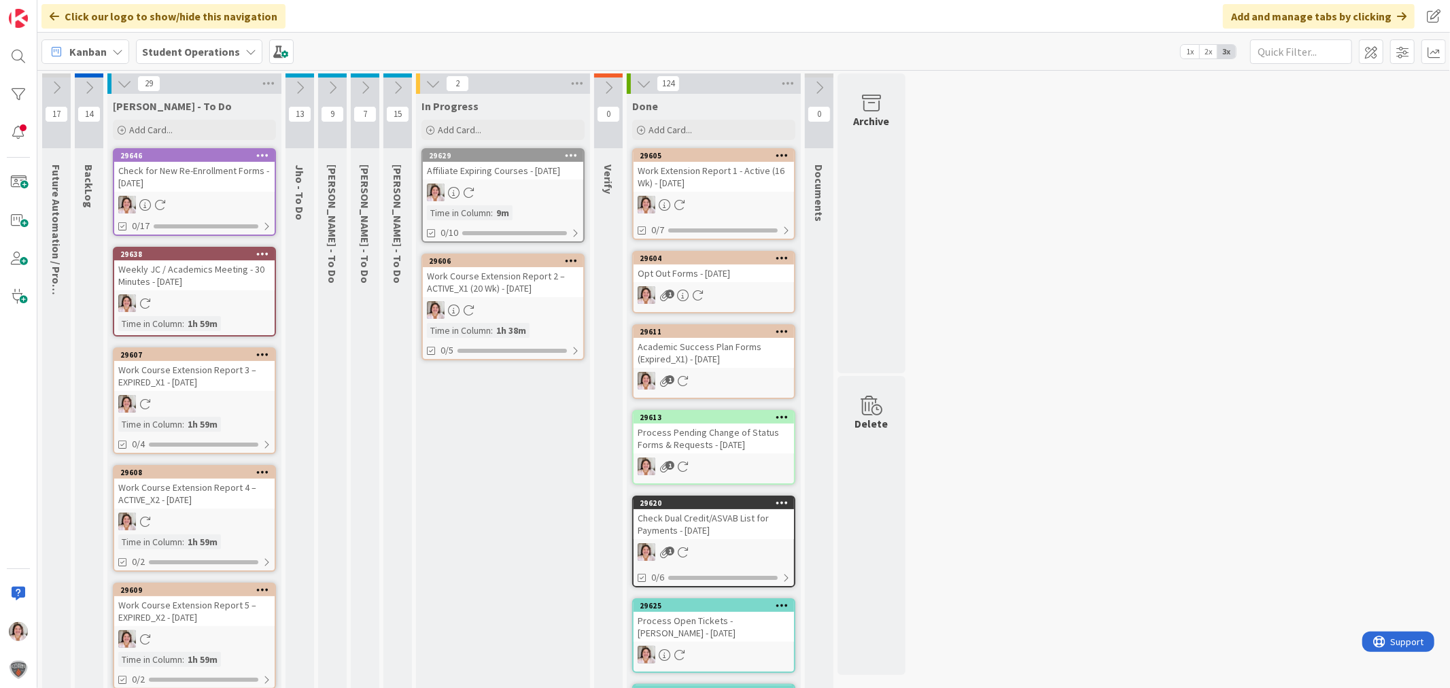
click at [501, 311] on div at bounding box center [503, 310] width 160 height 18
